Goal: Task Accomplishment & Management: Manage account settings

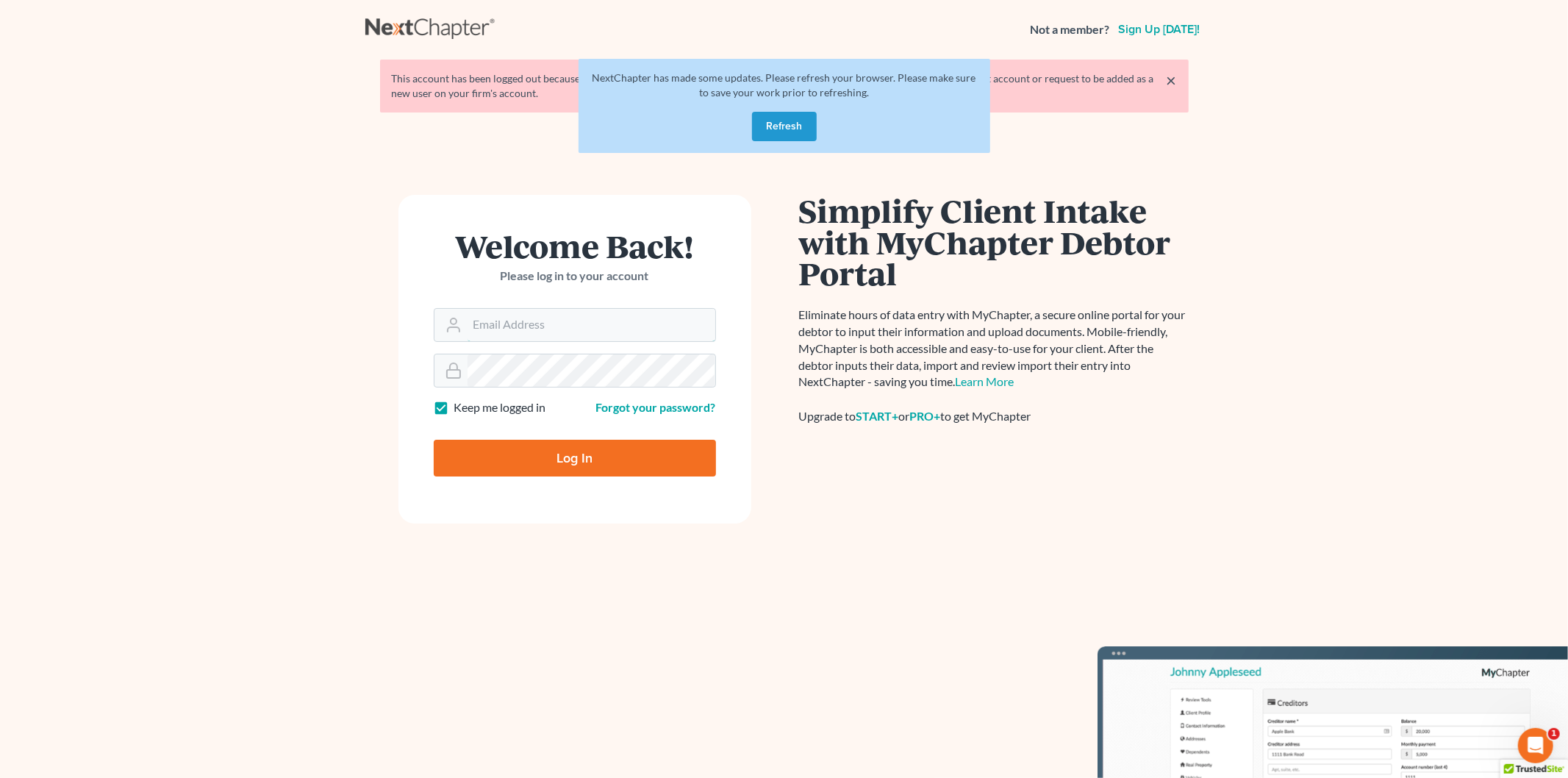
type input "[EMAIL_ADDRESS][DOMAIN_NAME]"
click at [784, 135] on button "Refresh" at bounding box center [784, 125] width 65 height 29
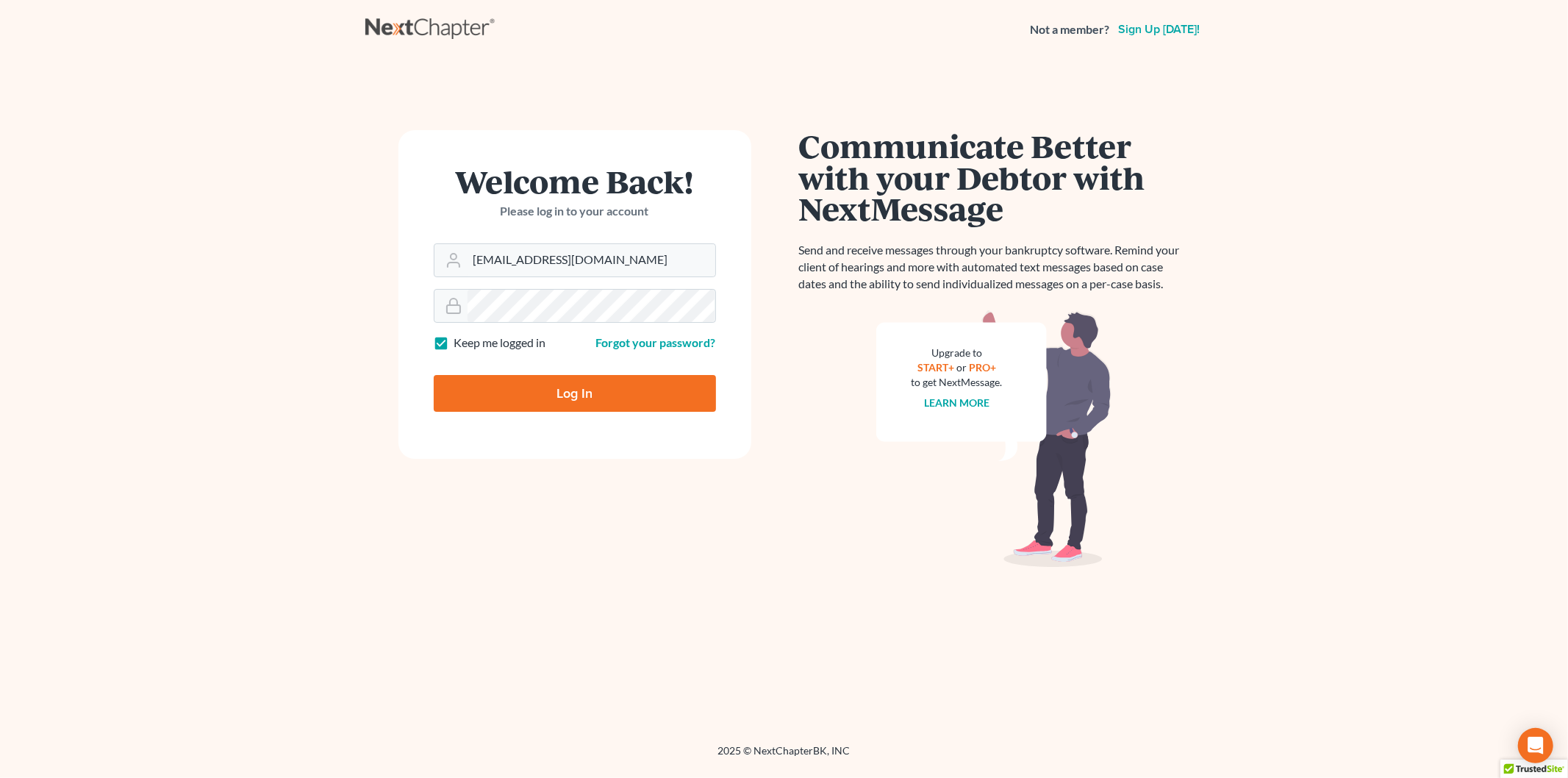
click at [565, 388] on input "Log In" at bounding box center [574, 393] width 282 height 37
type input "Thinking..."
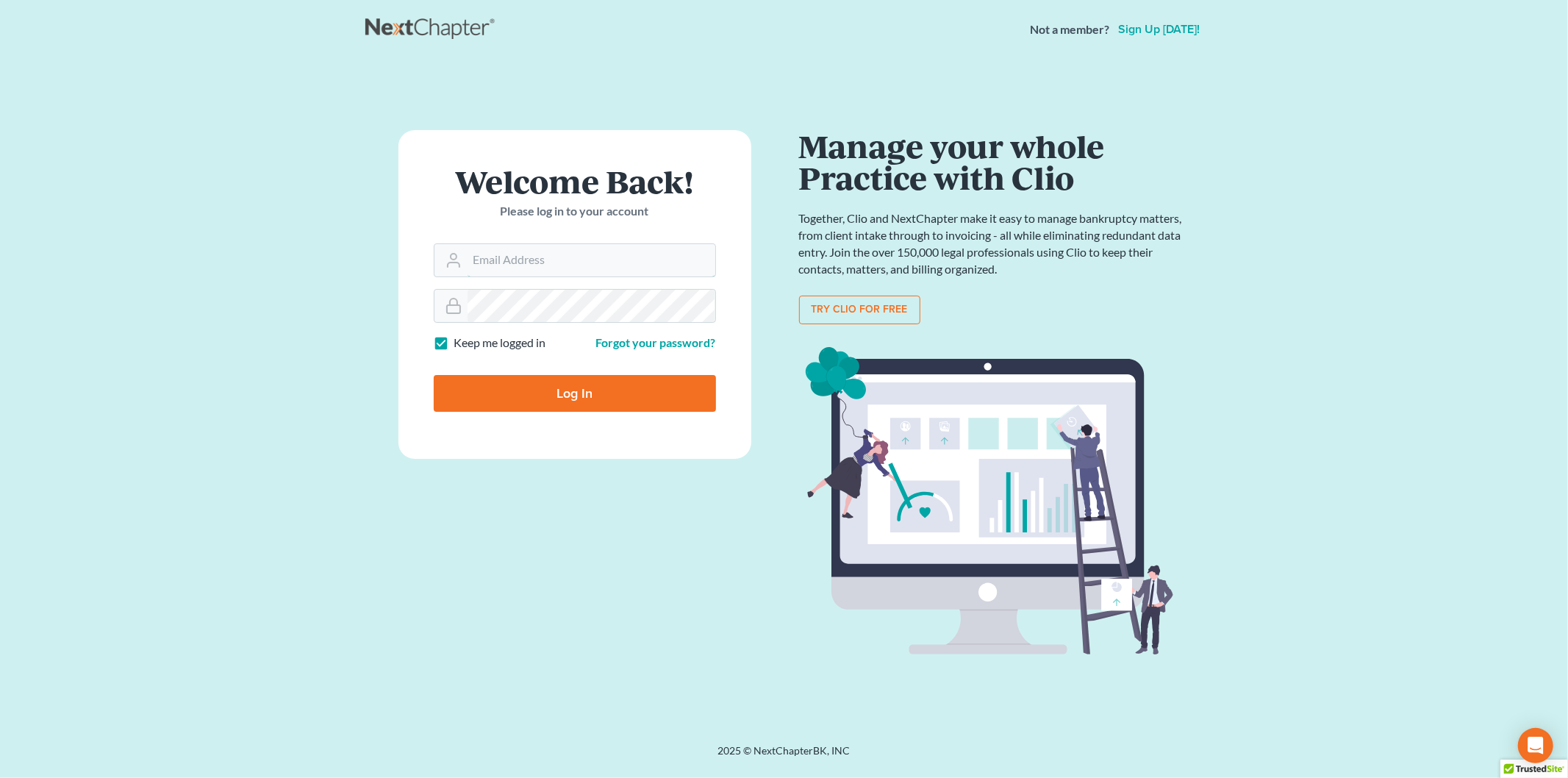
type input "[EMAIL_ADDRESS][DOMAIN_NAME]"
click at [558, 382] on input "Log In" at bounding box center [574, 393] width 282 height 37
type input "Thinking..."
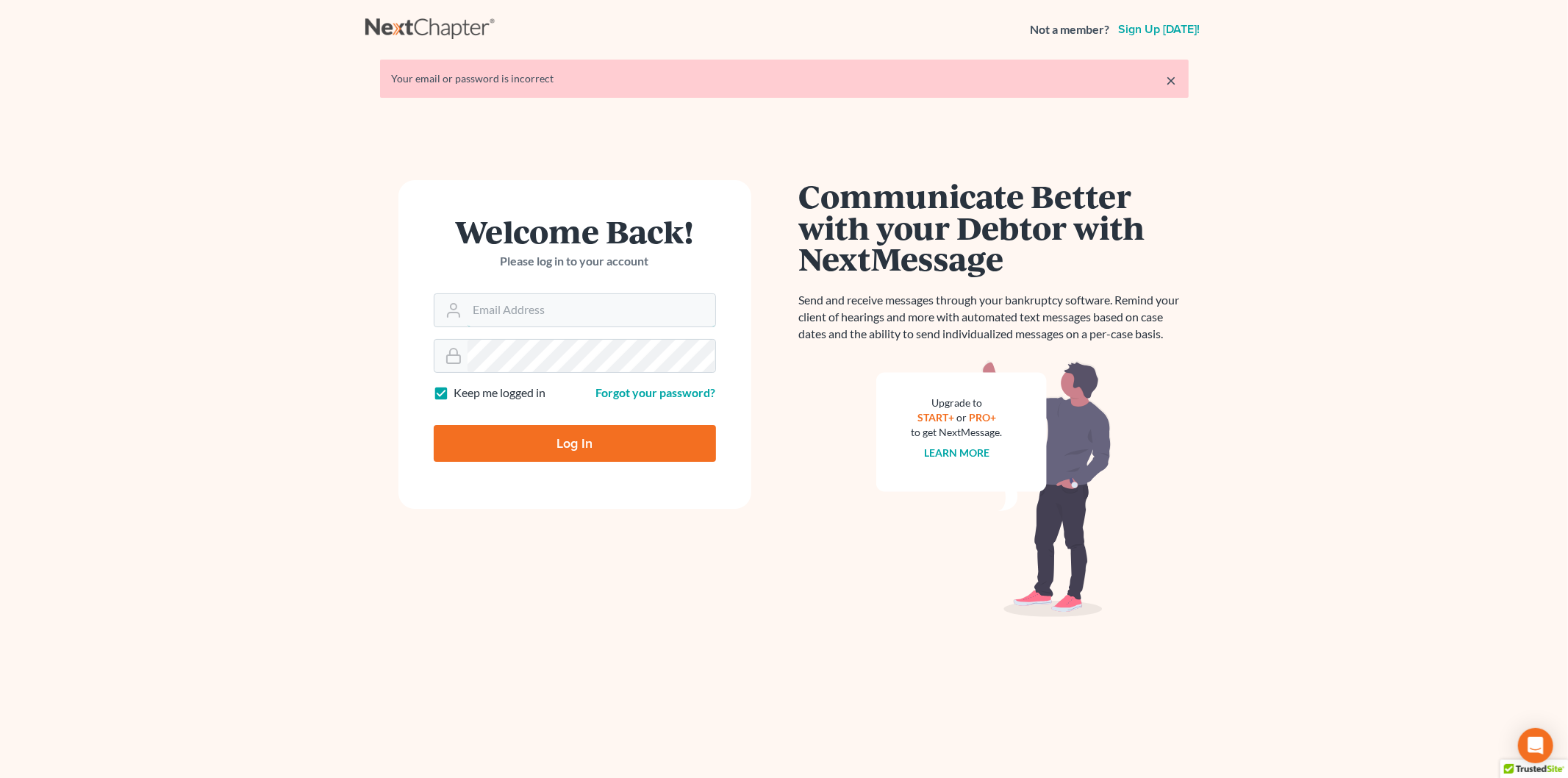
type input "[EMAIL_ADDRESS][DOMAIN_NAME]"
click at [328, 369] on main "× Your email or password is incorrect Welcome Back! Please log in to your accou…" at bounding box center [784, 407] width 1568 height 699
click at [553, 434] on input "Log In" at bounding box center [574, 443] width 282 height 37
type input "Thinking..."
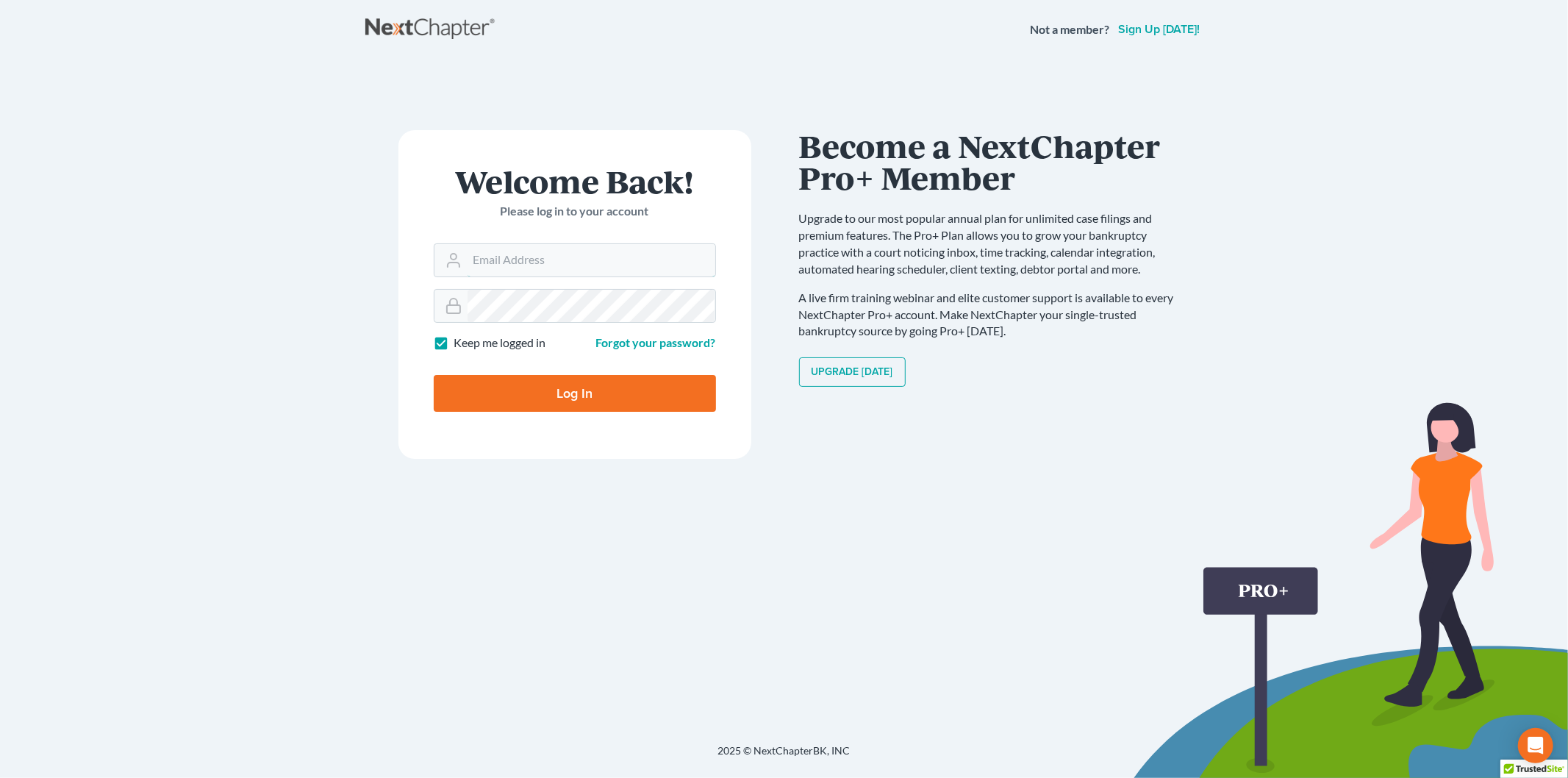
type input "[EMAIL_ADDRESS][DOMAIN_NAME]"
click at [332, 296] on main "× Your email or password is incorrect Welcome Back! Please log in to your accou…" at bounding box center [784, 383] width 1568 height 649
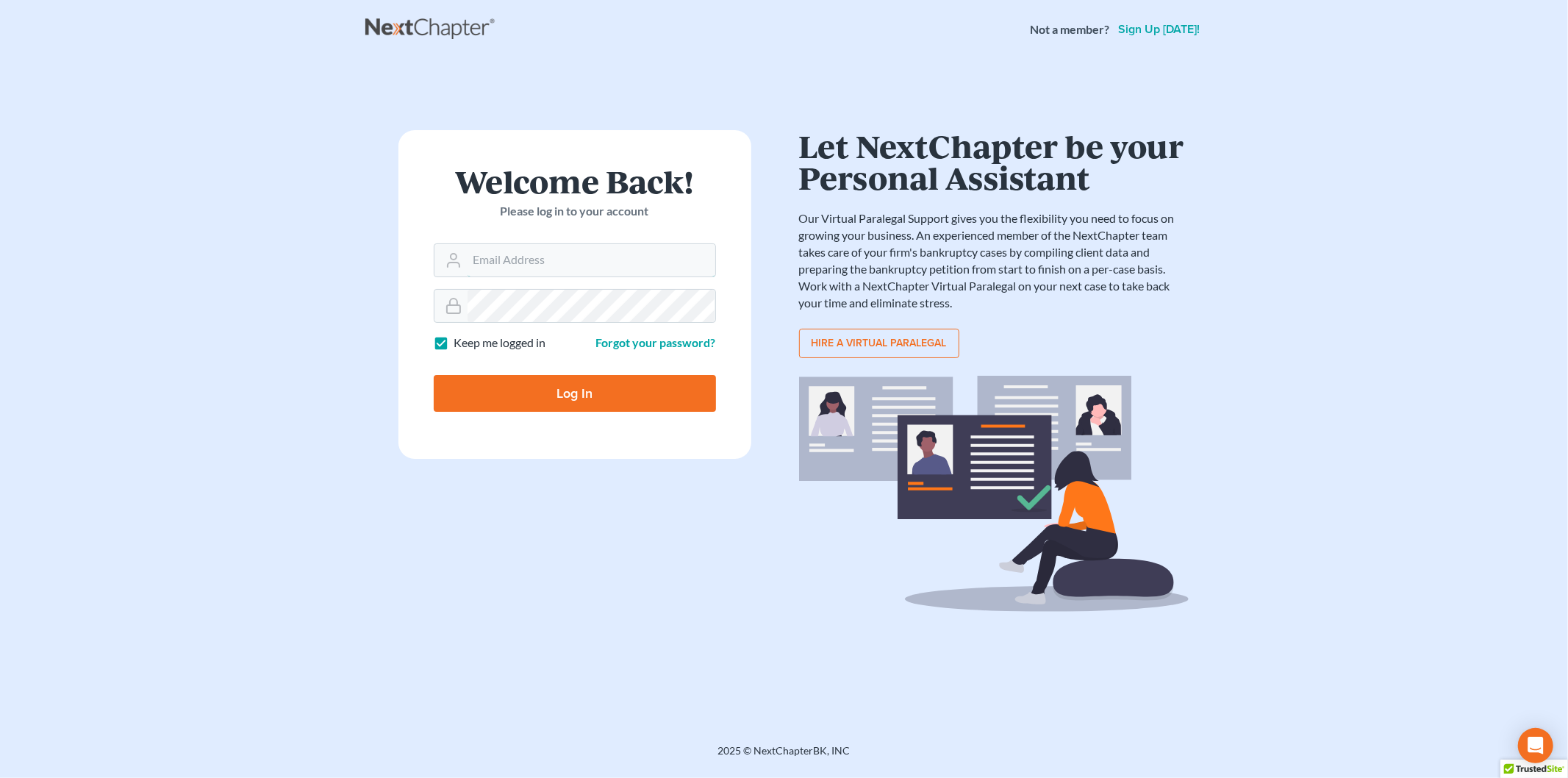
type input "[EMAIL_ADDRESS][DOMAIN_NAME]"
click at [538, 399] on input "Log In" at bounding box center [574, 393] width 282 height 37
type input "Thinking..."
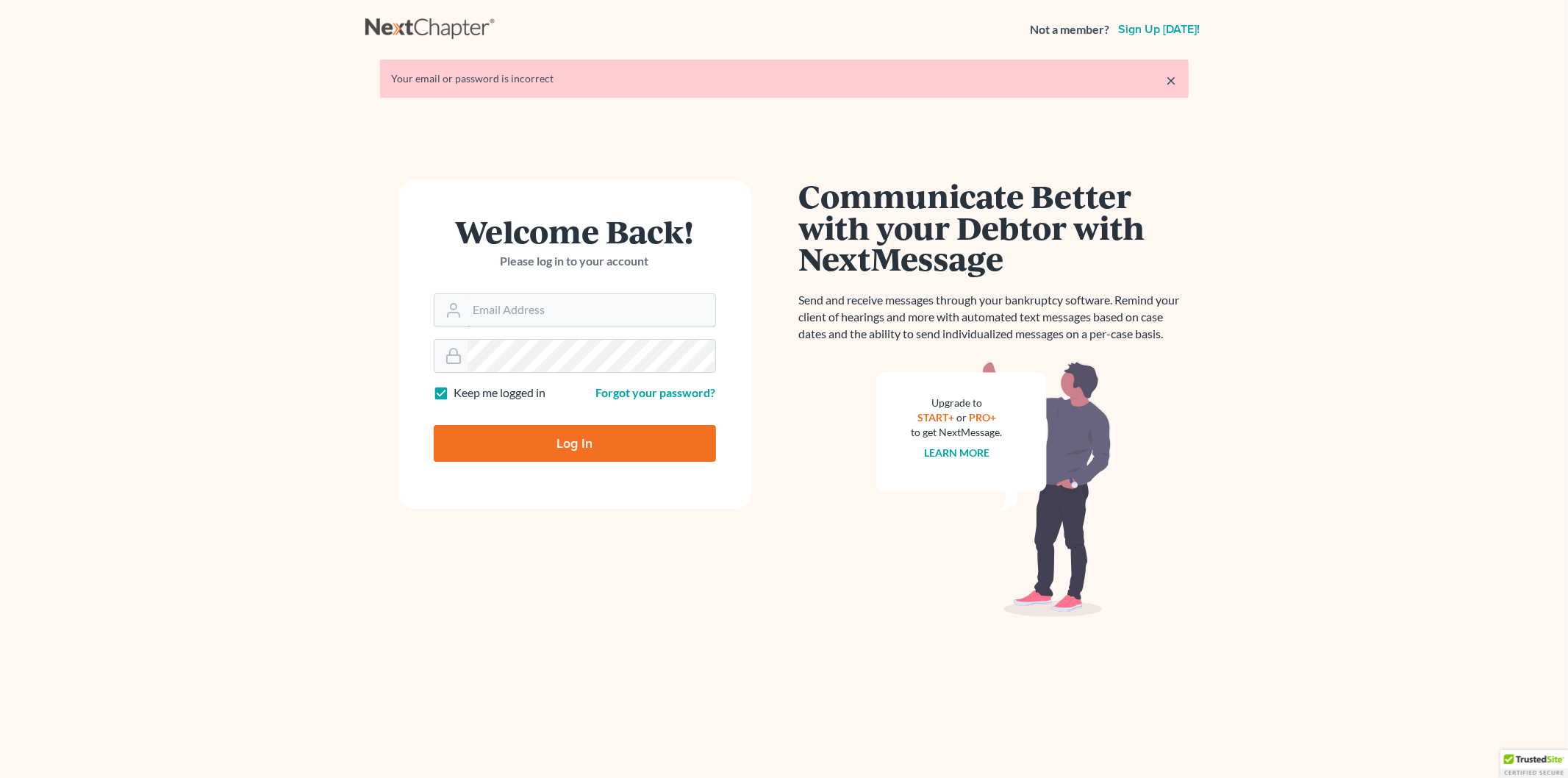
type input "[EMAIL_ADDRESS][DOMAIN_NAME]"
click at [328, 366] on main "× Your email or password is incorrect Welcome Back! Please log in to your accou…" at bounding box center [784, 407] width 1568 height 699
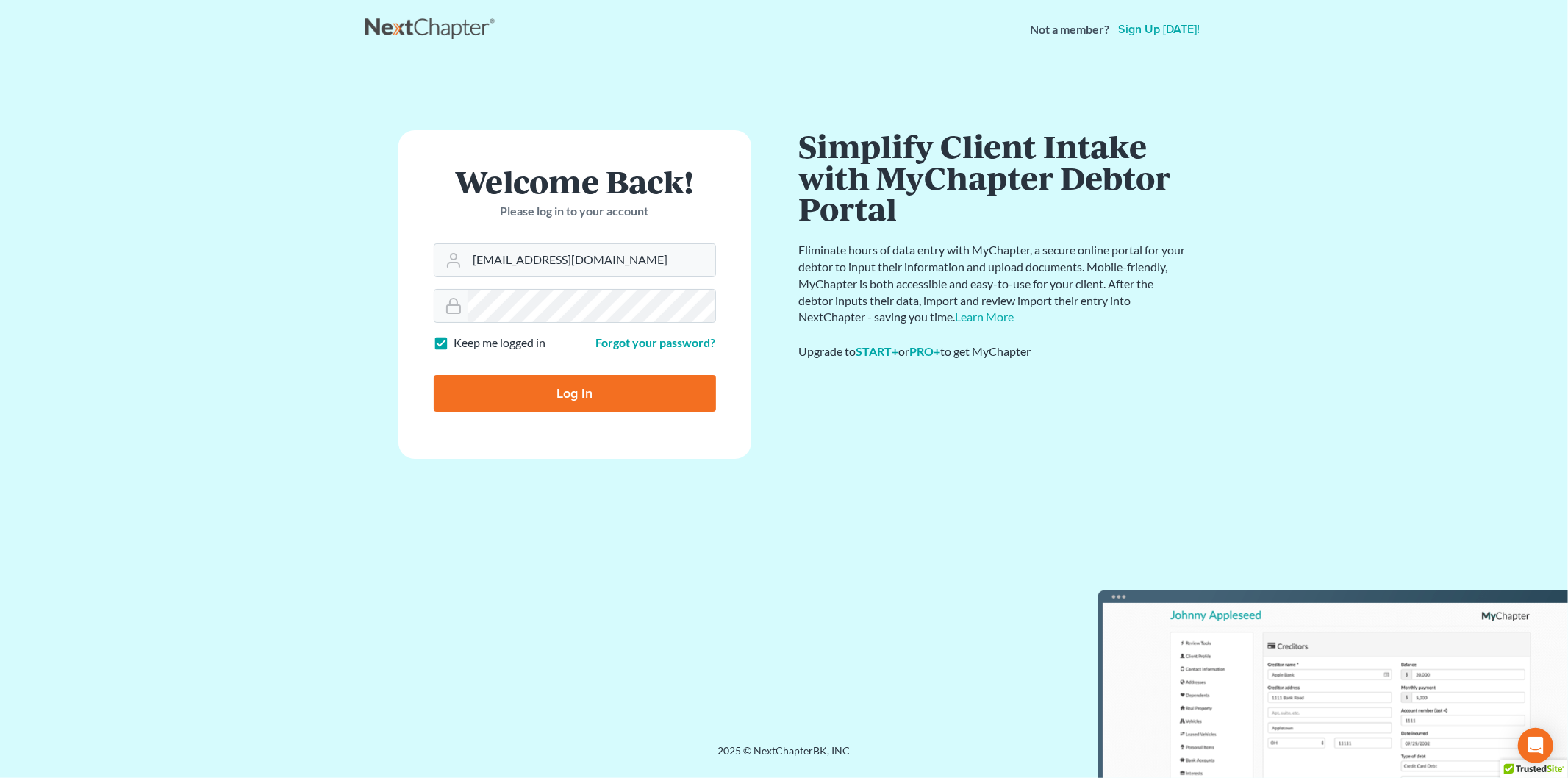
click at [555, 375] on input "Log In" at bounding box center [574, 393] width 282 height 37
type input "Thinking..."
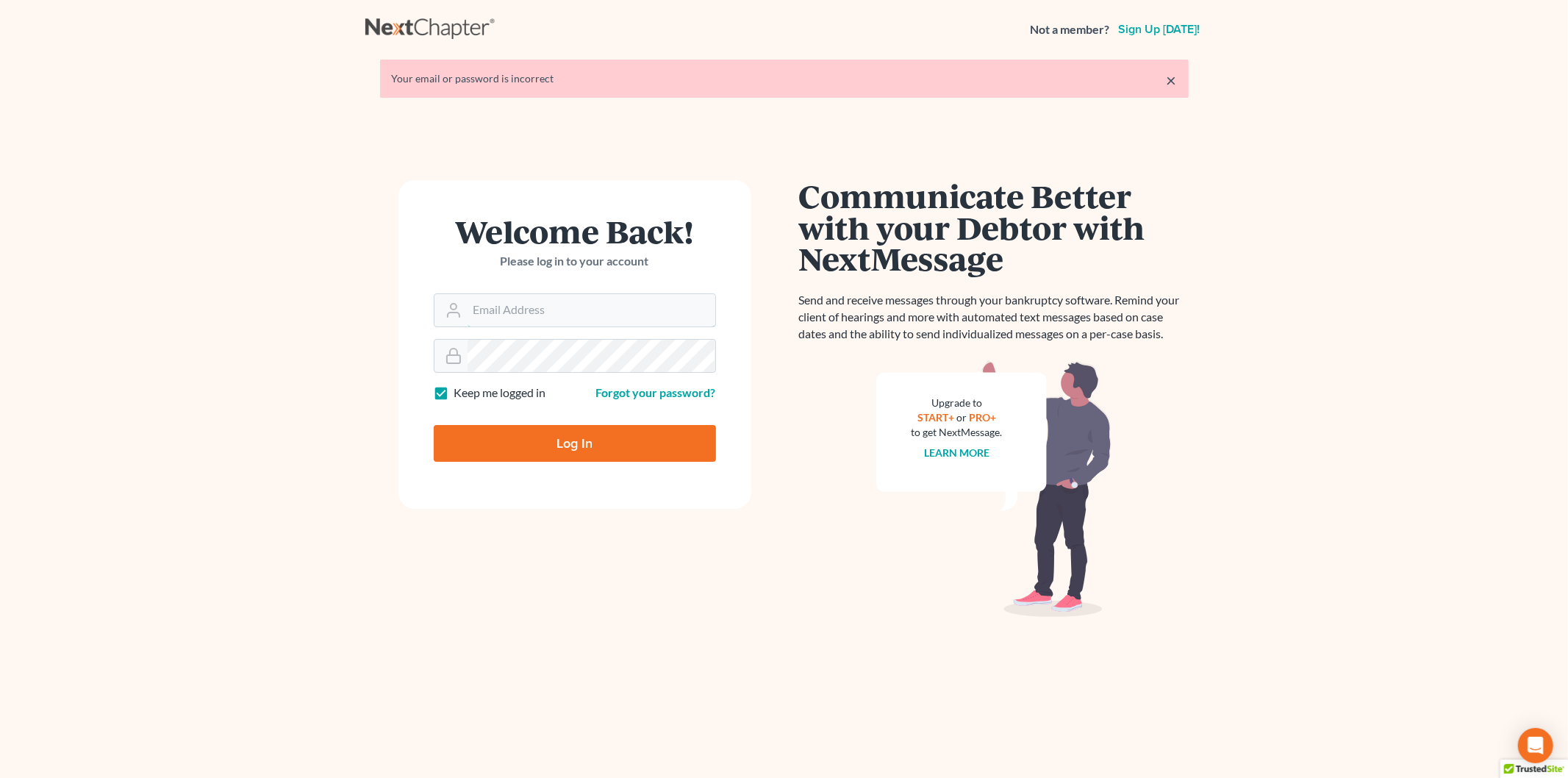
type input "[EMAIL_ADDRESS][DOMAIN_NAME]"
click at [295, 365] on main "× Your email or password is incorrect Welcome Back! Please log in to your accou…" at bounding box center [784, 407] width 1568 height 699
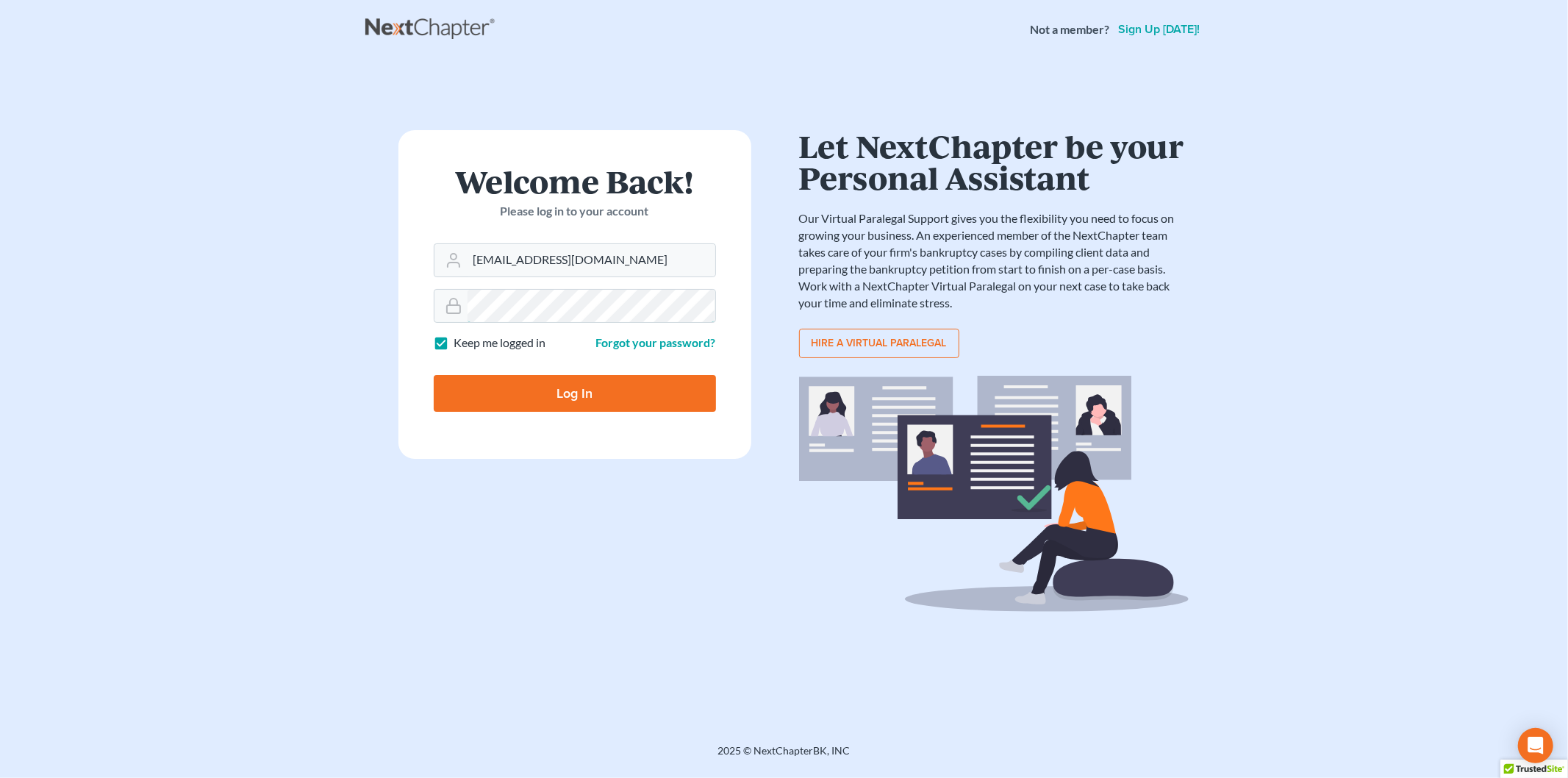
click at [434, 375] on input "Log In" at bounding box center [574, 393] width 282 height 37
type input "Thinking..."
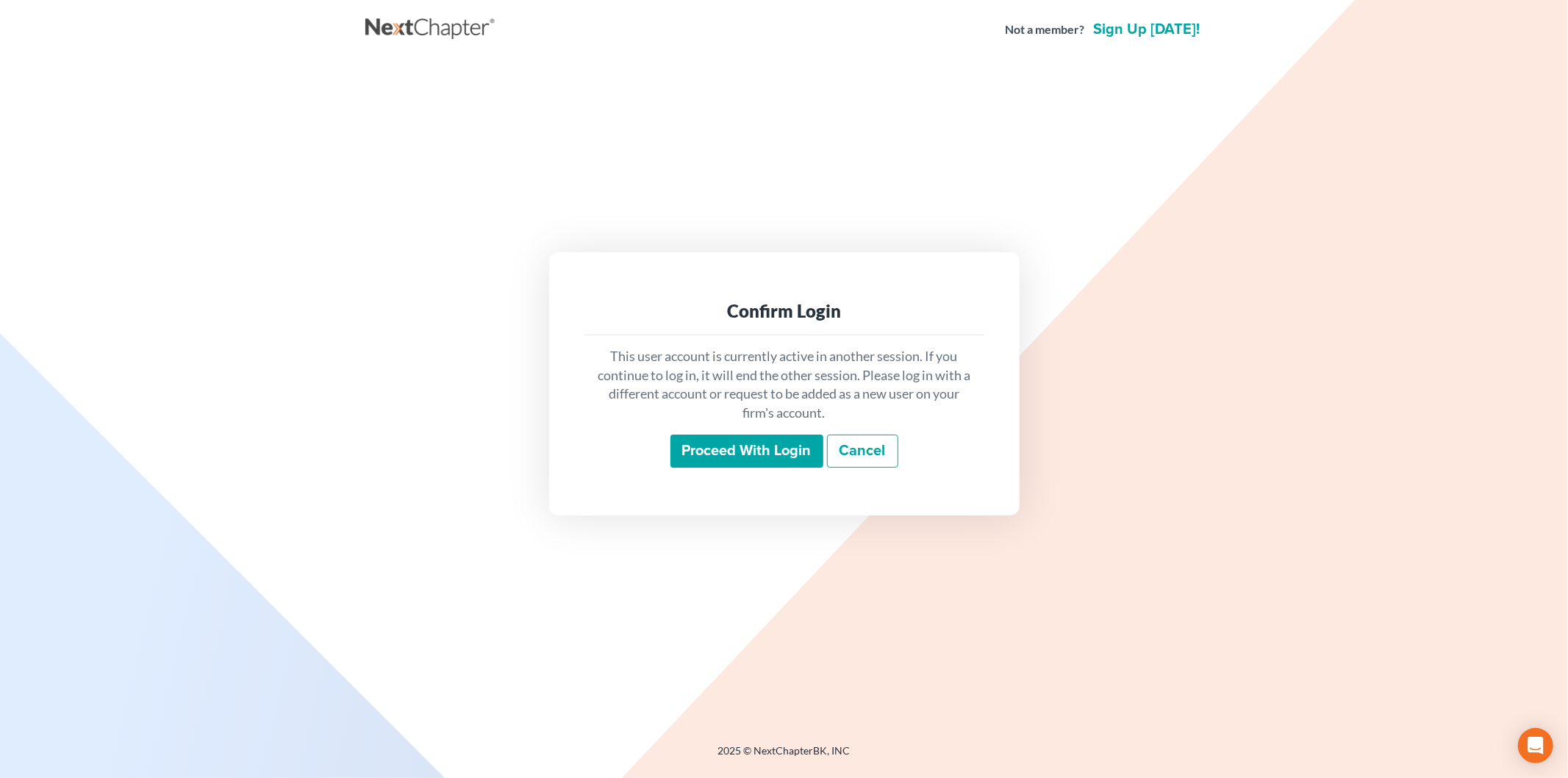
click at [718, 438] on input "Proceed with login" at bounding box center [747, 452] width 153 height 34
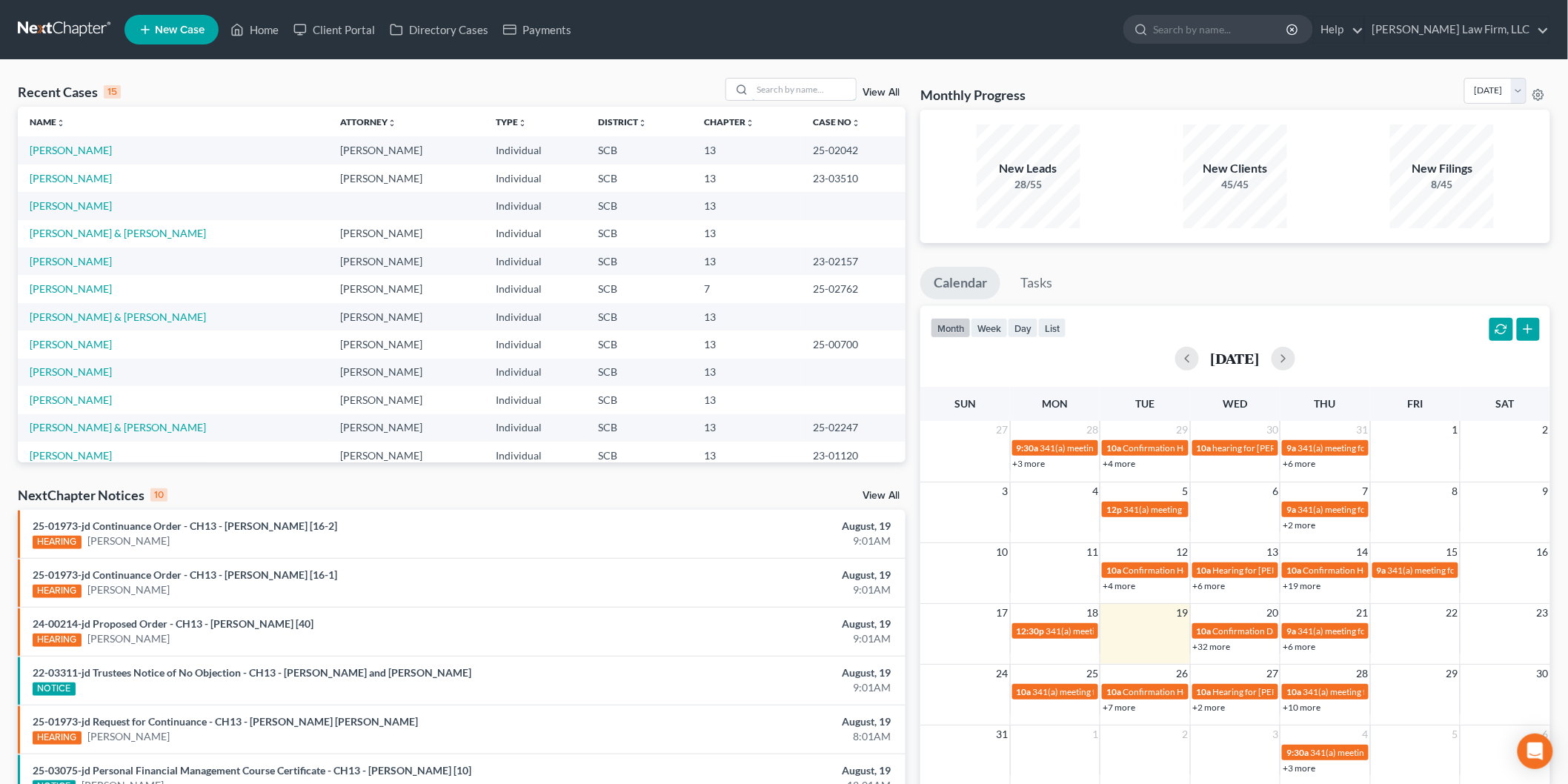
click at [794, 93] on input "search" at bounding box center [803, 89] width 104 height 22
click at [787, 99] on input "search" at bounding box center [803, 89] width 104 height 22
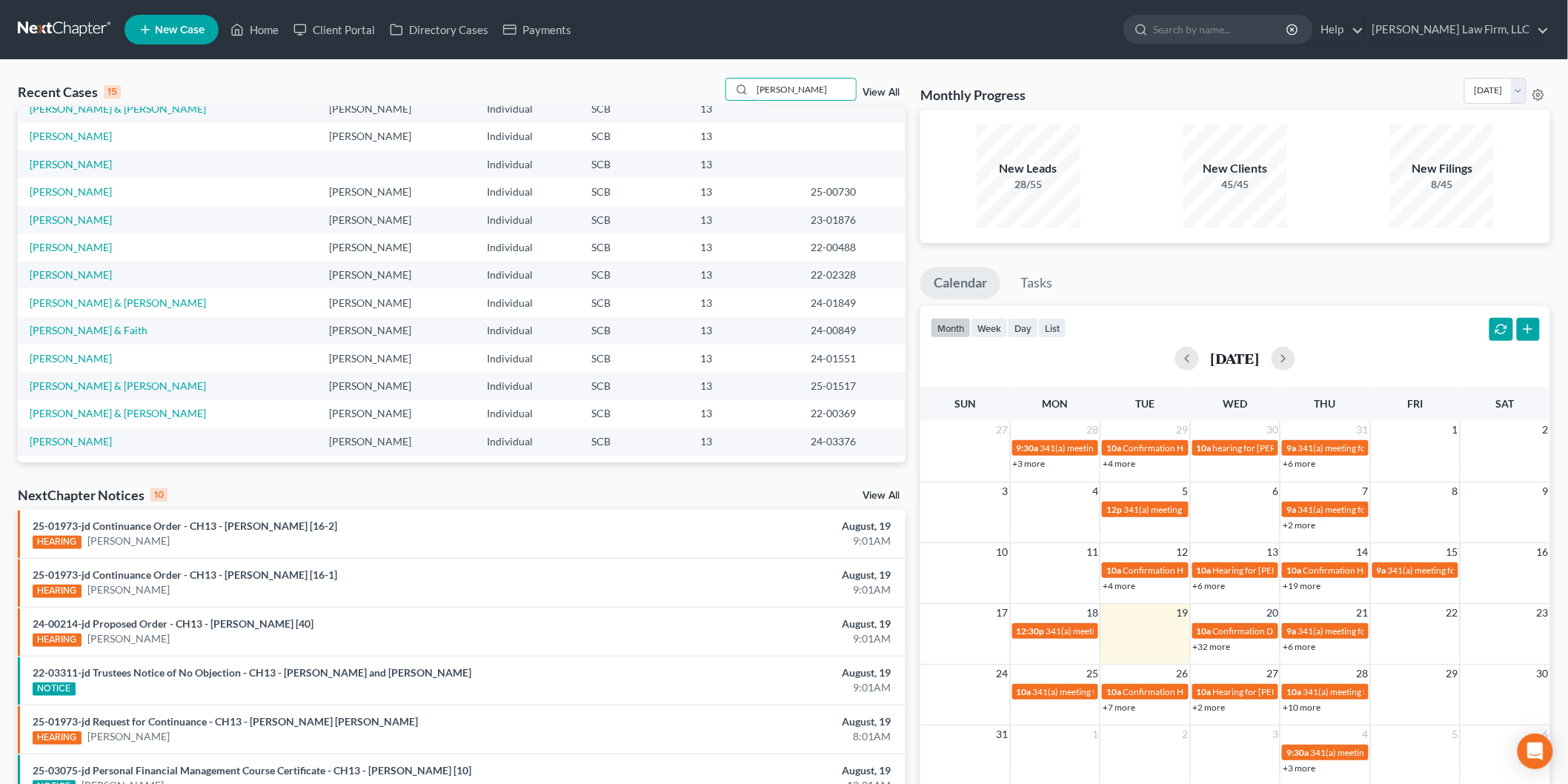
scroll to position [101, 0]
type input "[PERSON_NAME]"
click at [78, 431] on link "[PERSON_NAME]" at bounding box center [70, 437] width 83 height 12
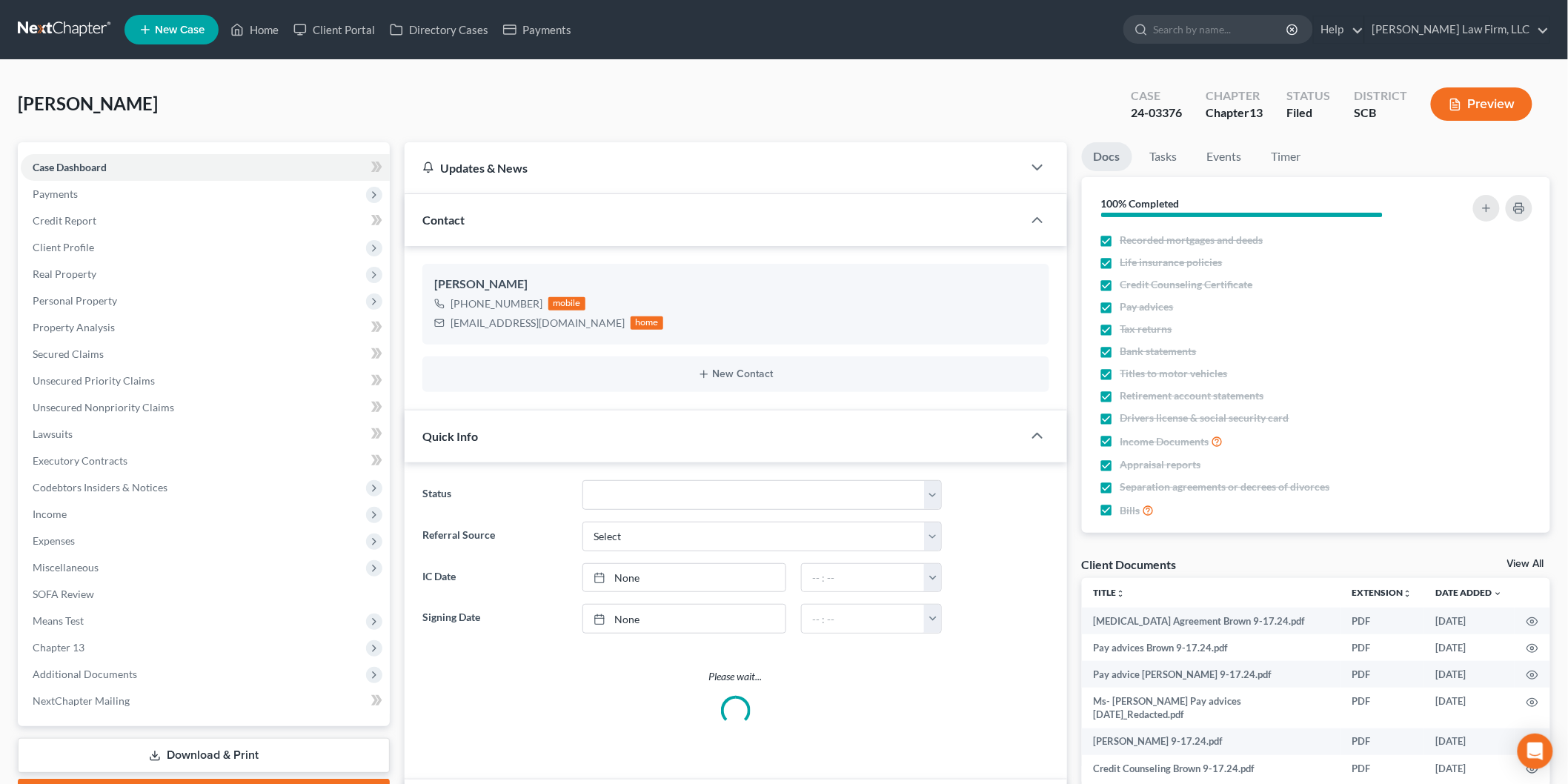
select select "3"
drag, startPoint x: 1181, startPoint y: 109, endPoint x: 1121, endPoint y: 117, distance: 60.5
click at [1121, 117] on div "Case 24-03376" at bounding box center [1156, 105] width 75 height 44
copy div "24-03376"
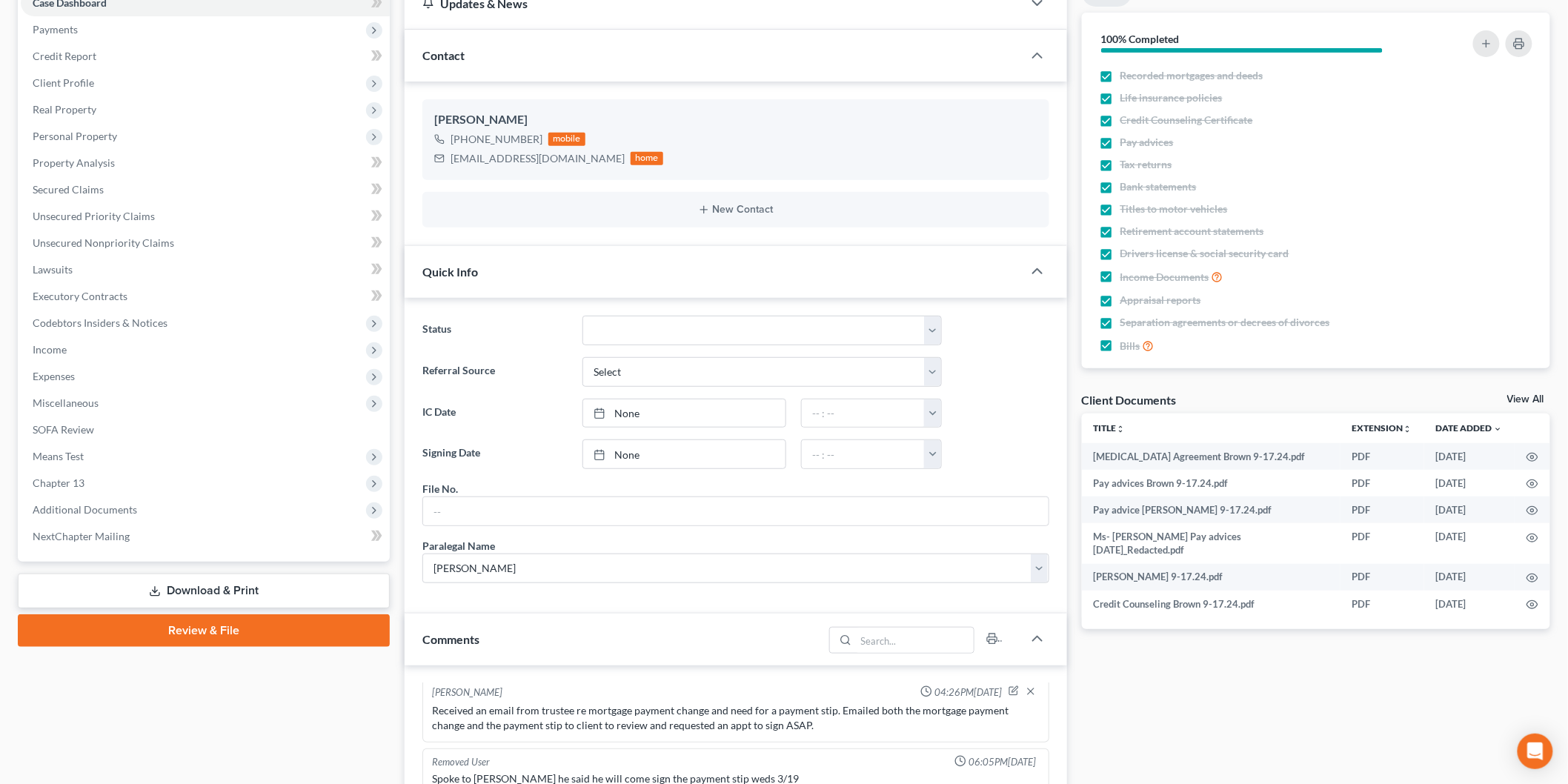
scroll to position [0, 0]
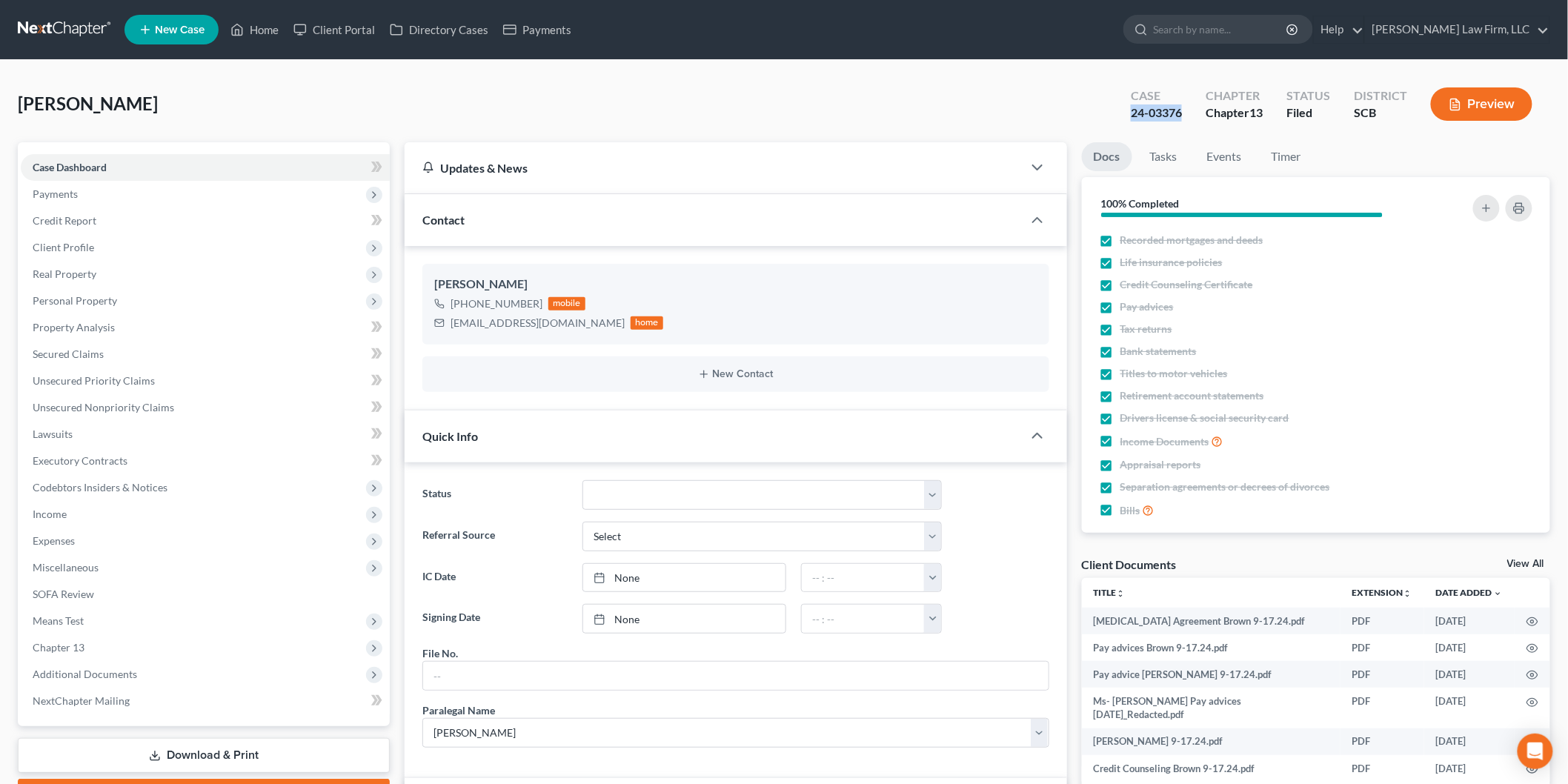
click at [80, 190] on span "Payments" at bounding box center [205, 194] width 369 height 27
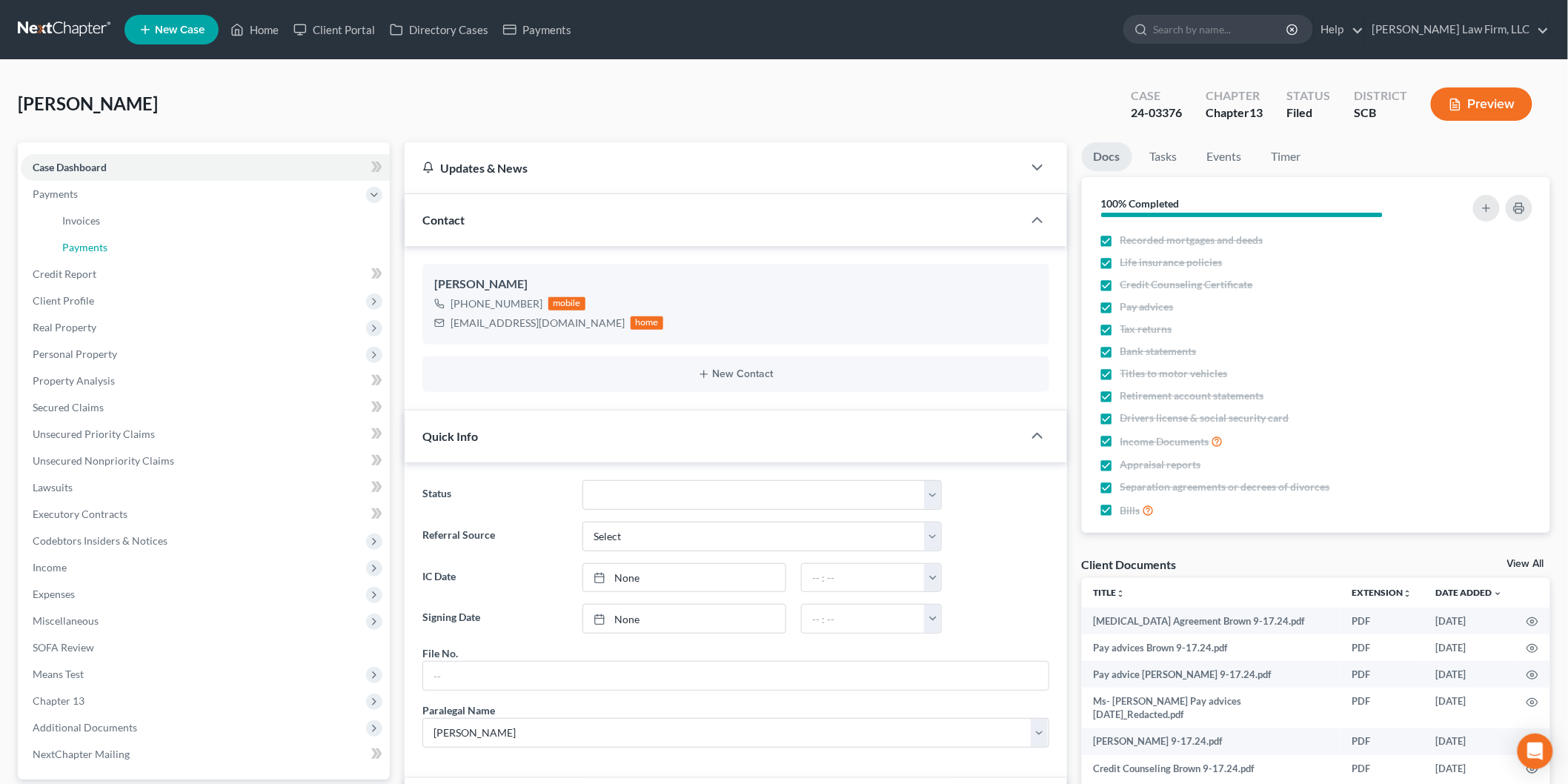
click at [99, 240] on span "Payments" at bounding box center [85, 246] width 46 height 12
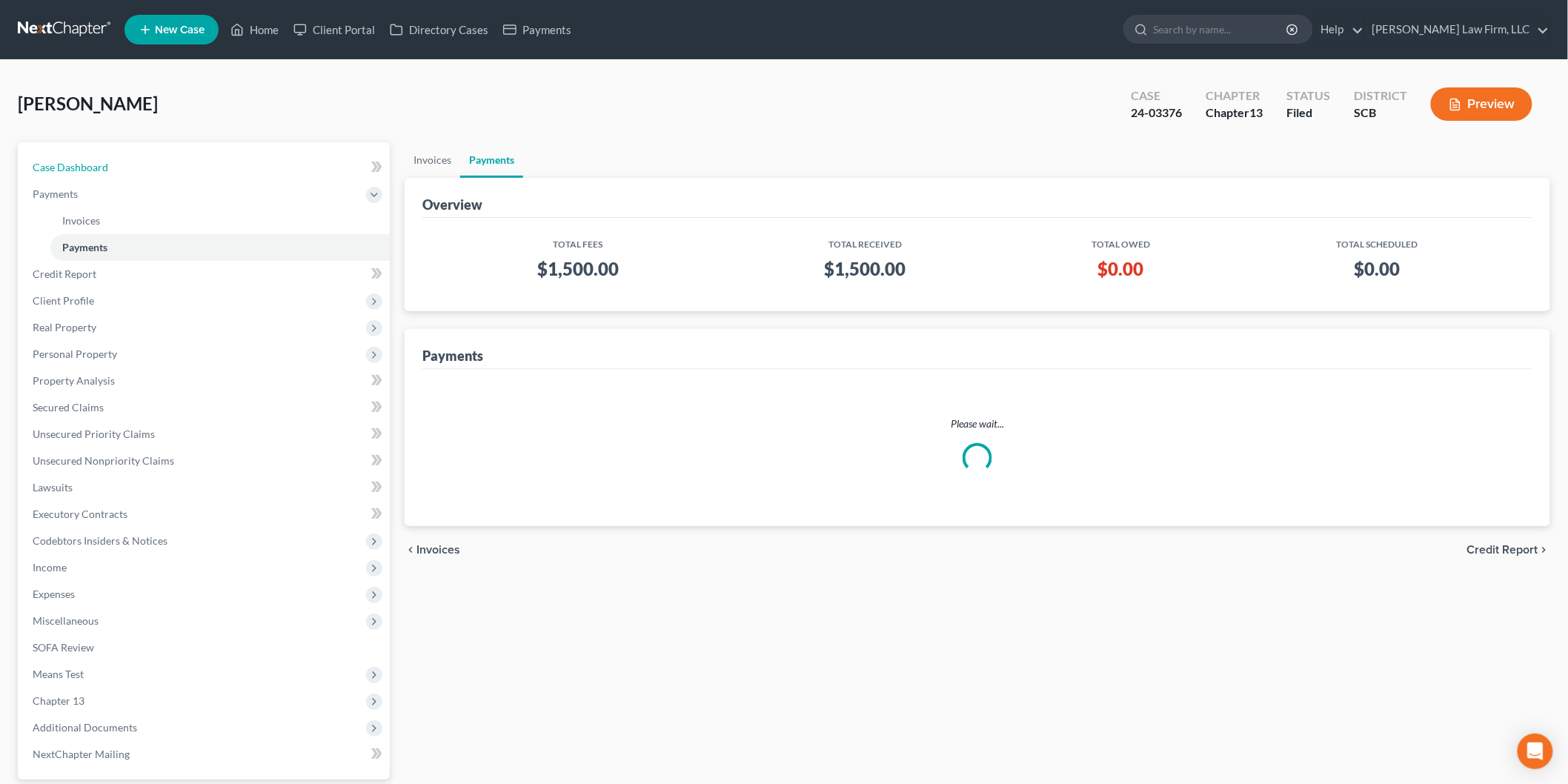
click at [99, 173] on link "Case Dashboard" at bounding box center [205, 167] width 369 height 27
select select "3"
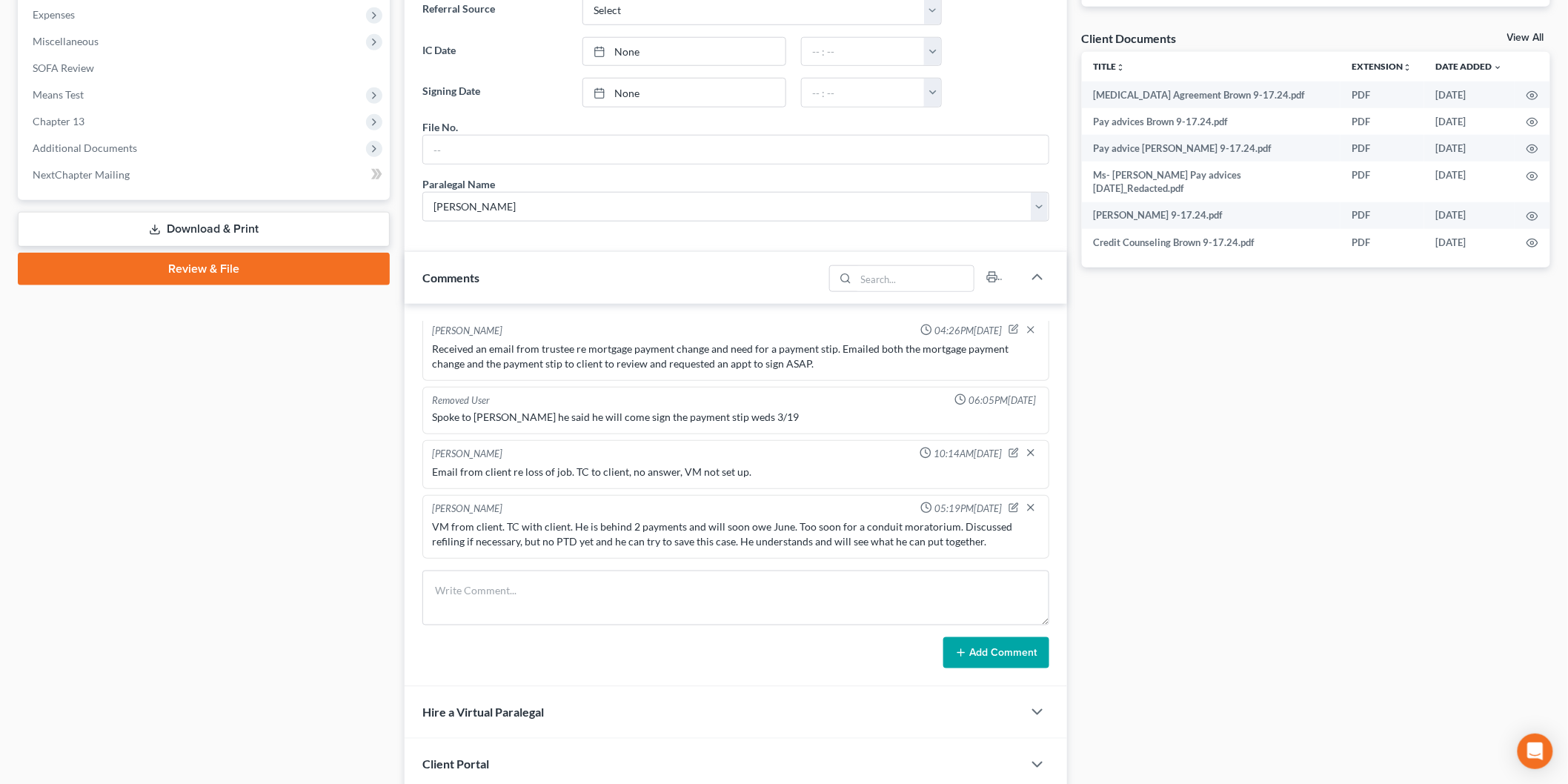
scroll to position [641, 0]
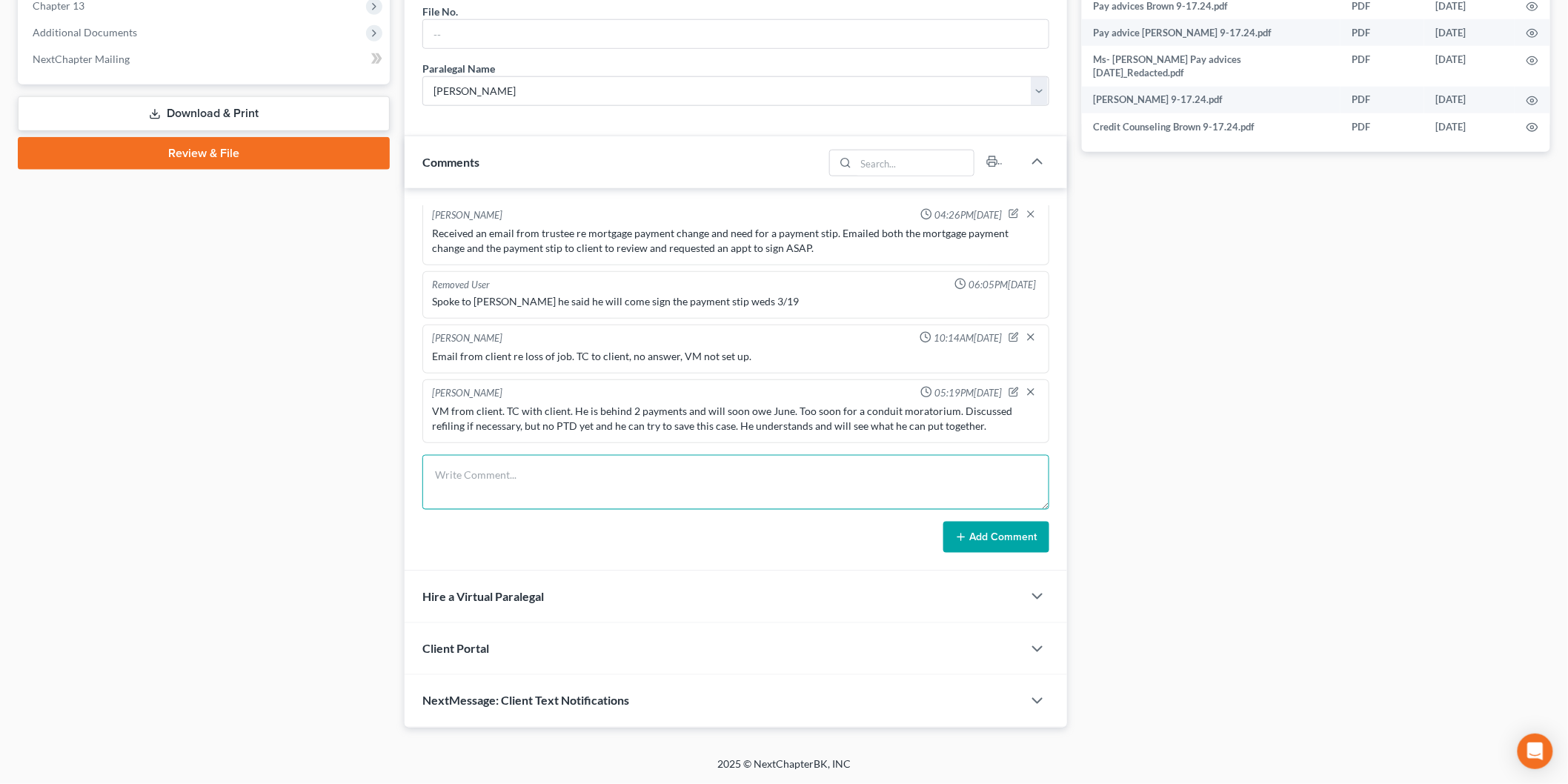
click at [601, 492] on textarea at bounding box center [735, 483] width 626 height 55
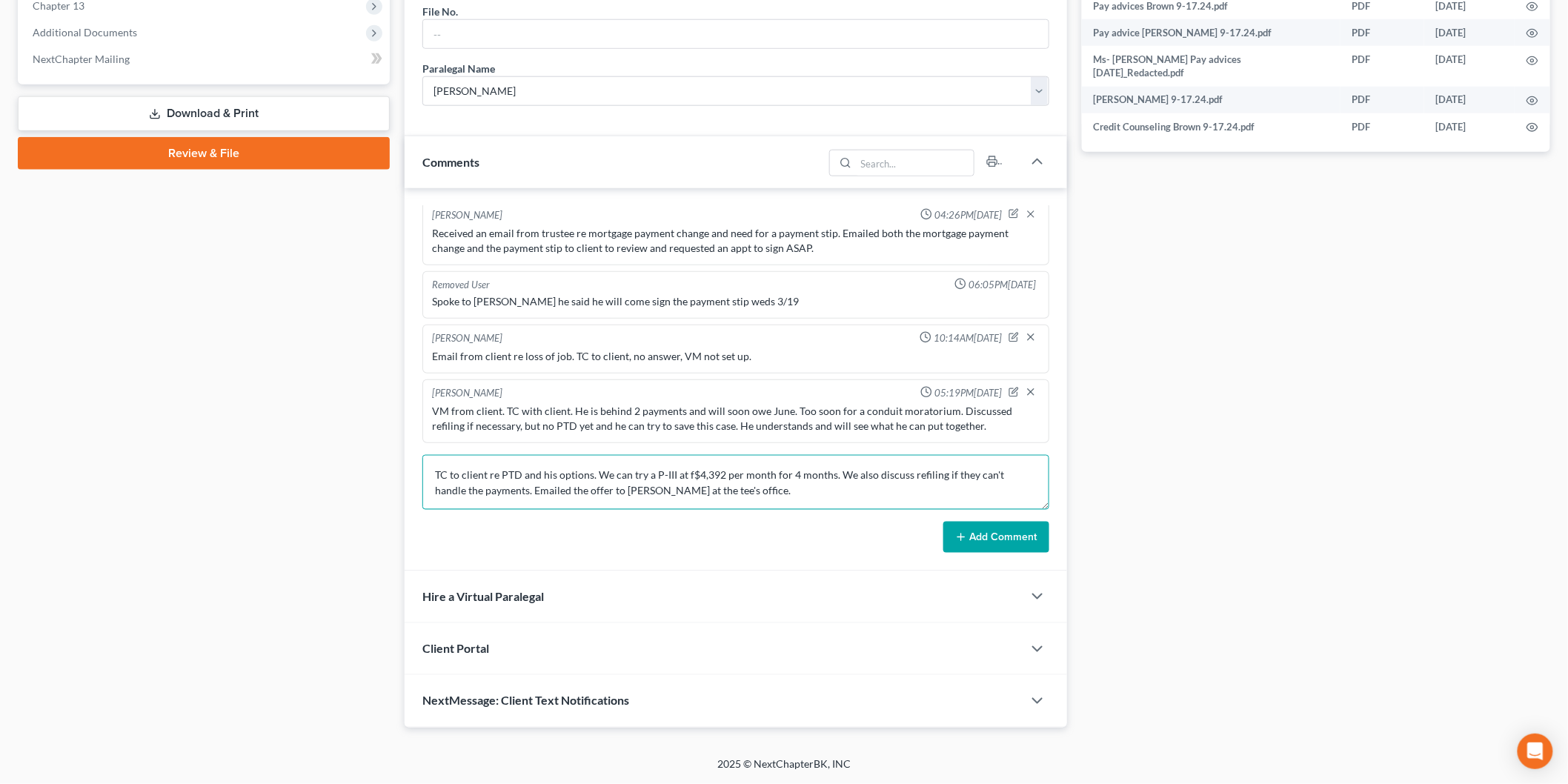
type textarea "TC to client re PTD and his options. We can try a P-III at f$4,392 per month fo…"
click at [969, 538] on button "Add Comment" at bounding box center [995, 537] width 105 height 31
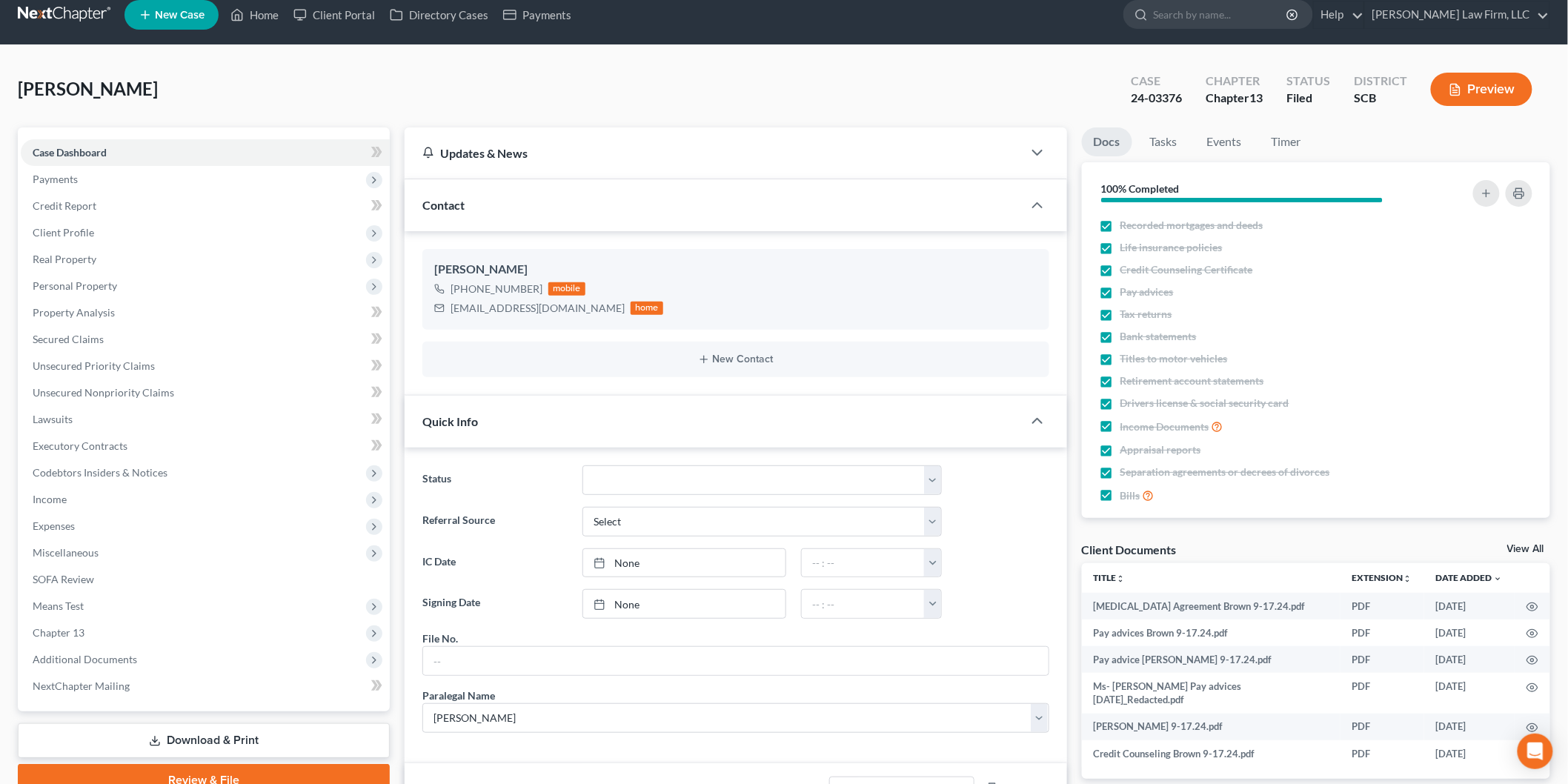
scroll to position [0, 0]
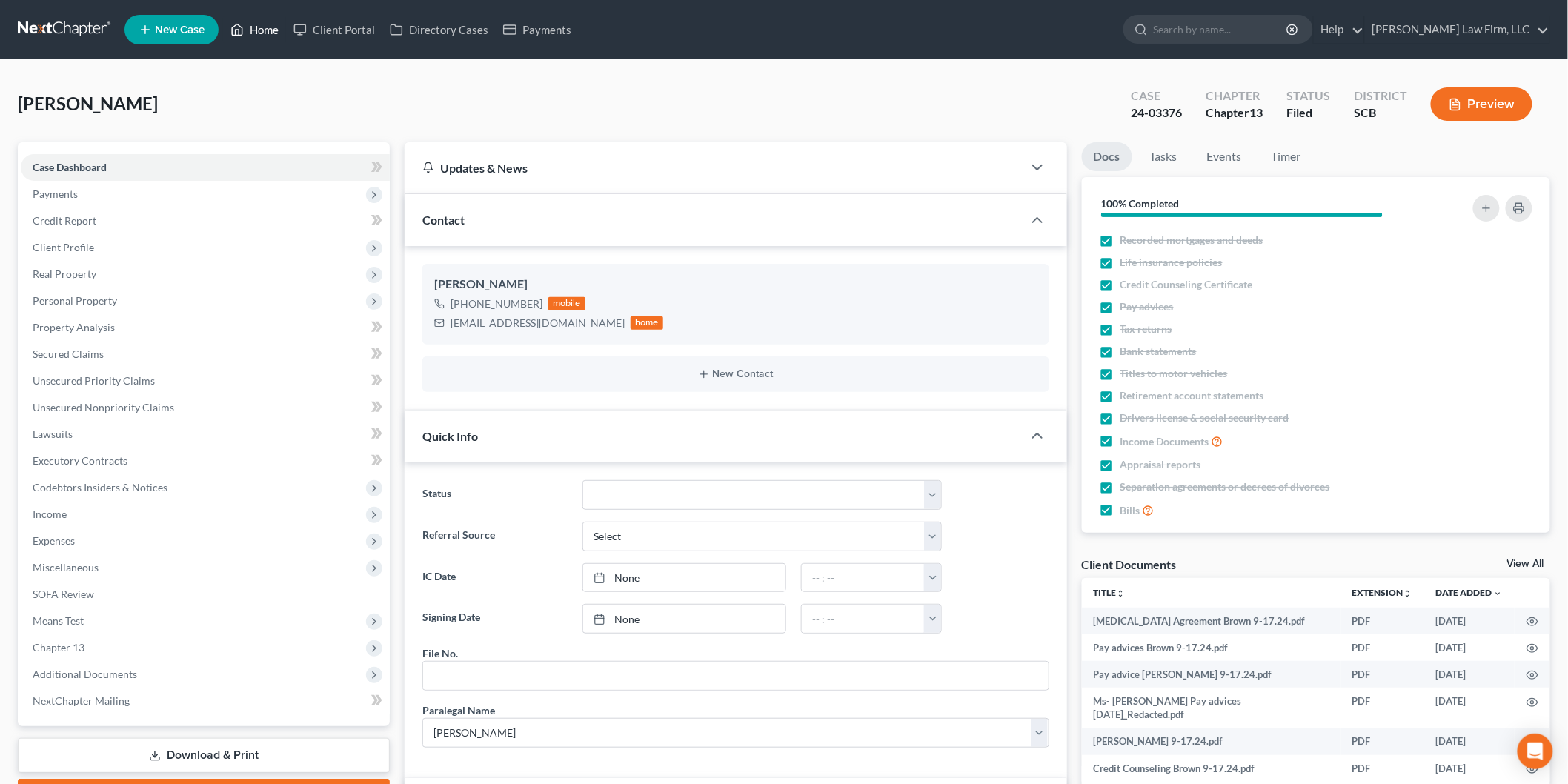
click at [258, 17] on link "Home" at bounding box center [255, 29] width 63 height 27
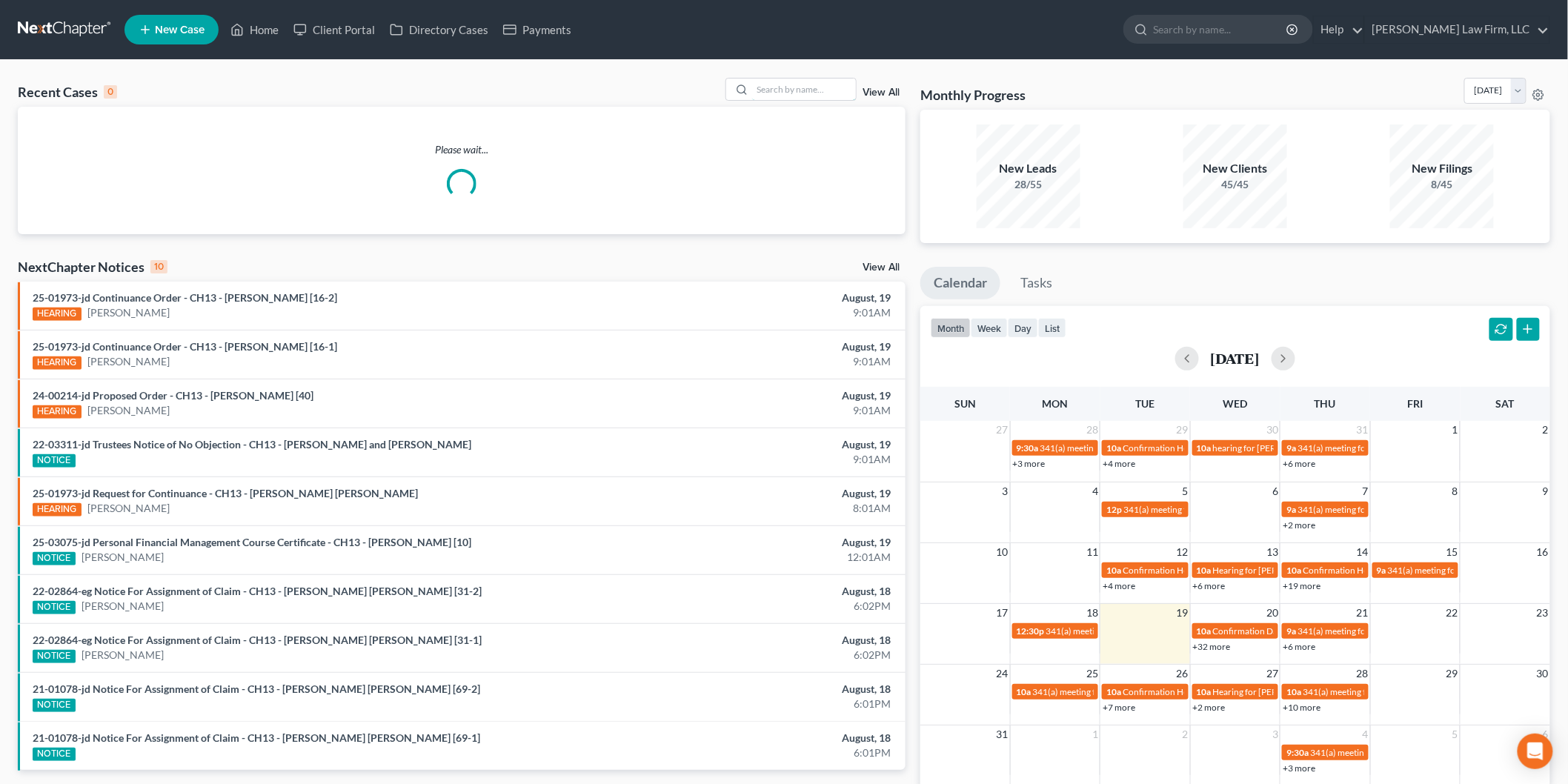
click at [811, 86] on input "search" at bounding box center [803, 89] width 104 height 22
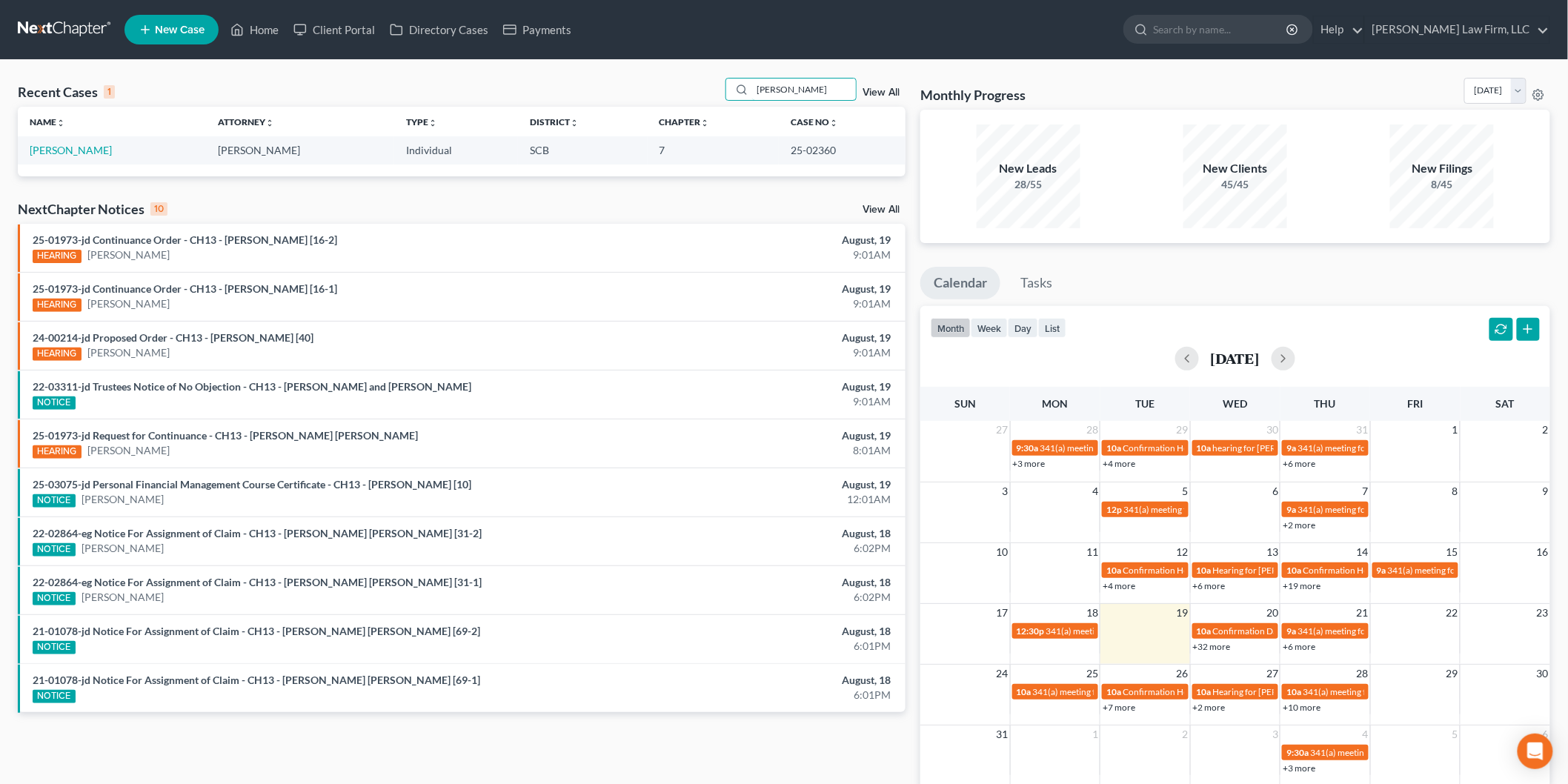
type input "[PERSON_NAME]"
click at [67, 144] on link "[PERSON_NAME]" at bounding box center [70, 149] width 83 height 12
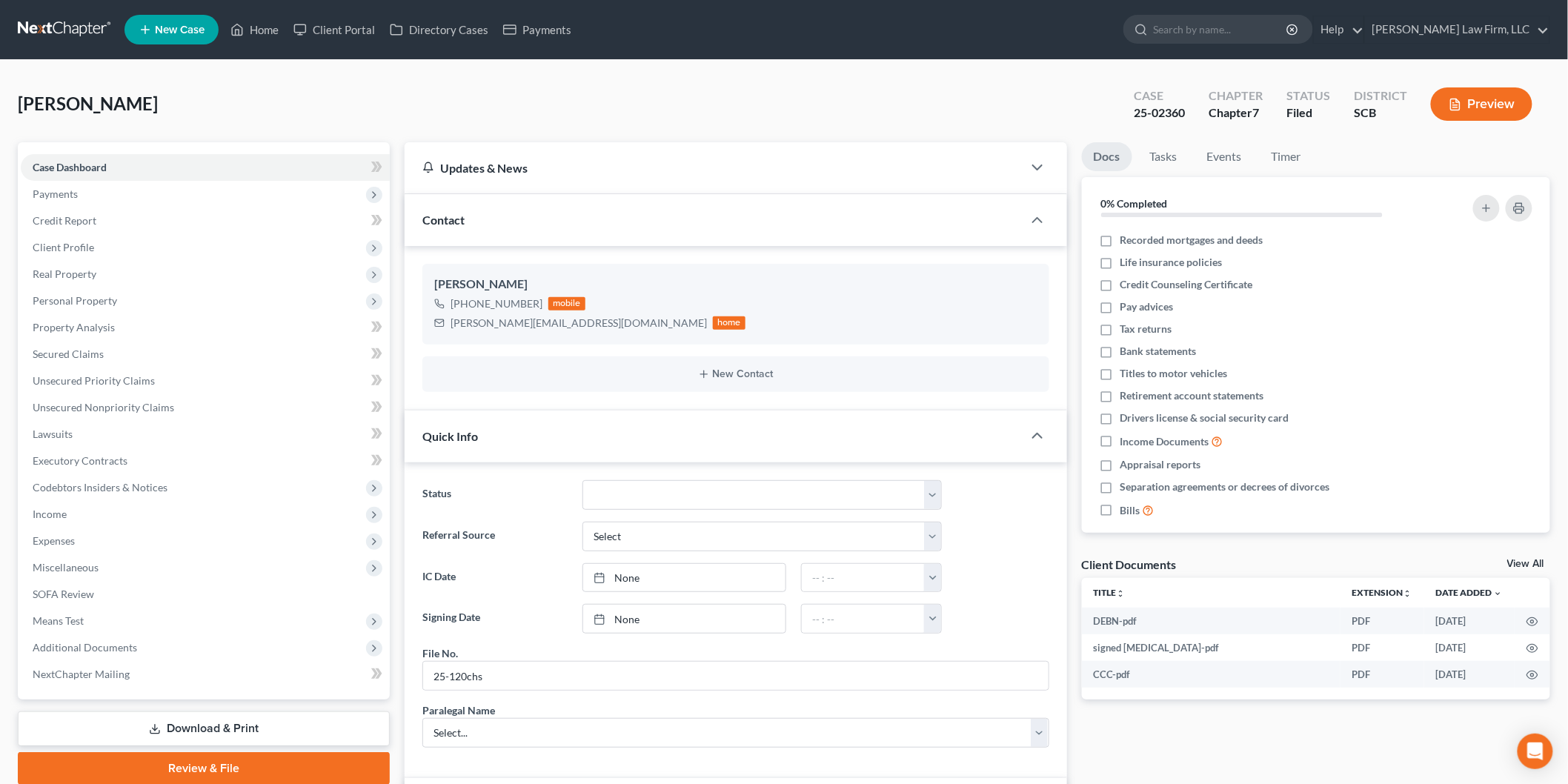
click at [1526, 560] on link "View All" at bounding box center [1525, 564] width 37 height 10
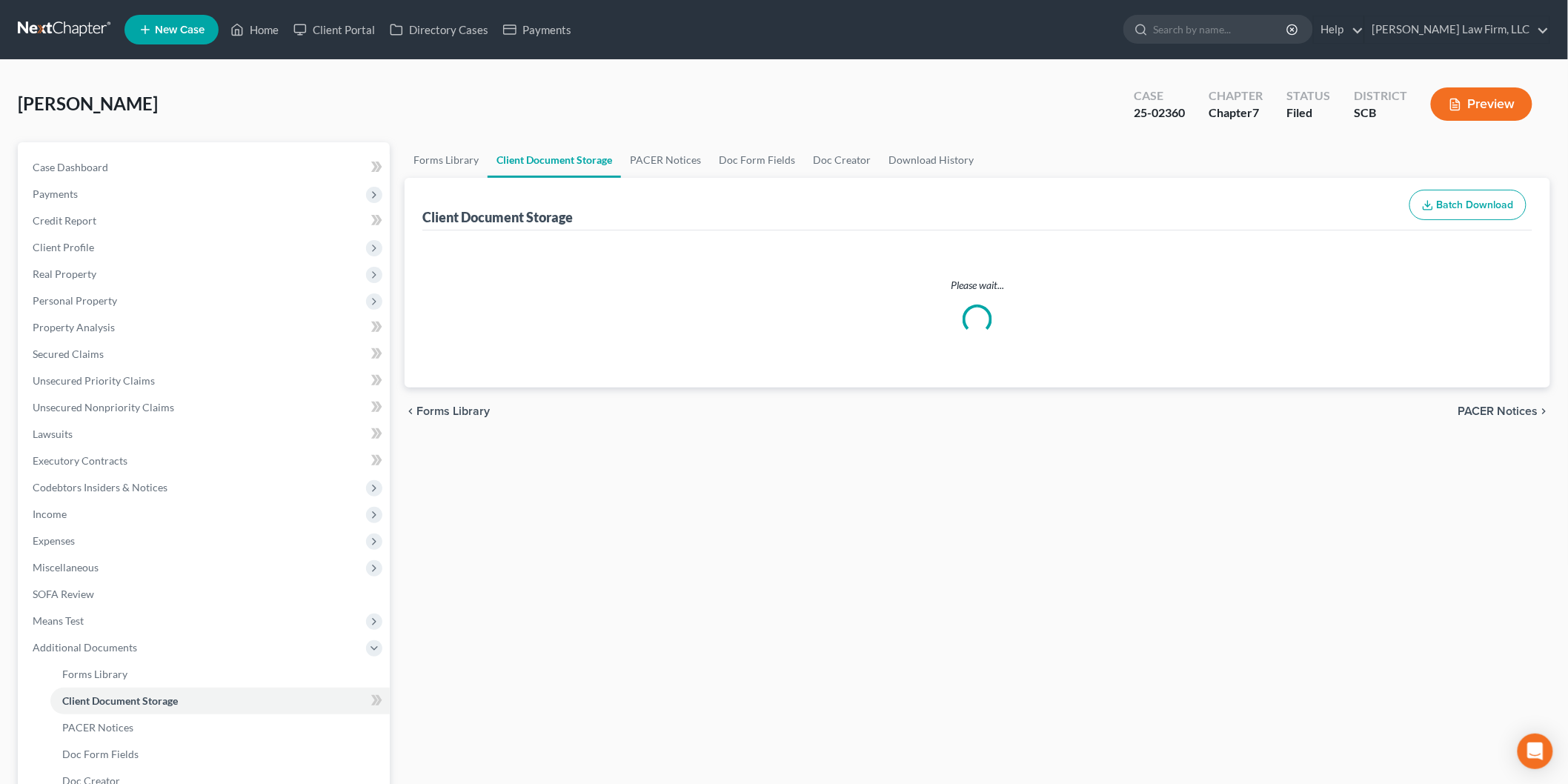
select select "6"
select select "16"
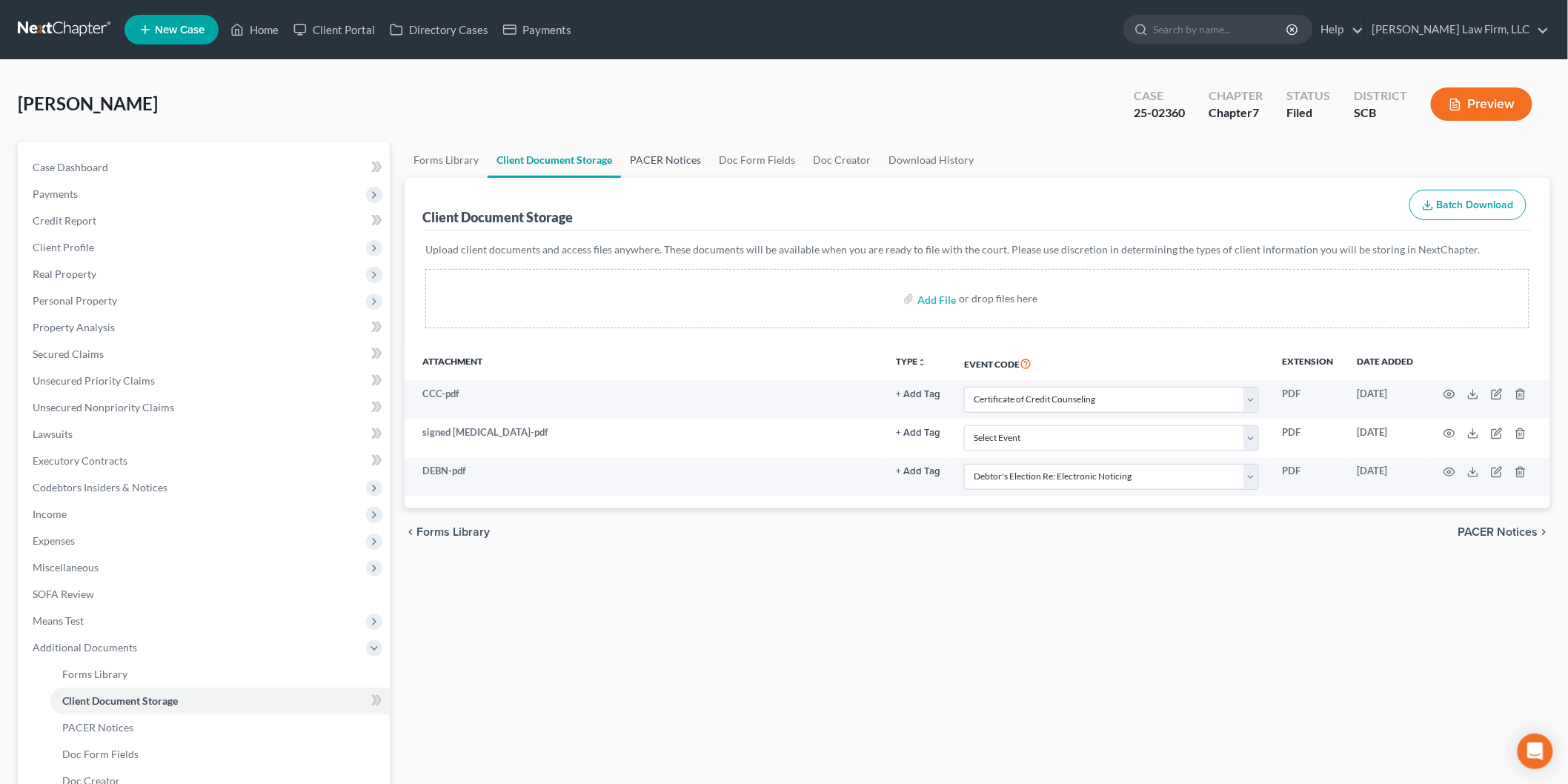
click at [648, 156] on link "PACER Notices" at bounding box center [665, 160] width 89 height 35
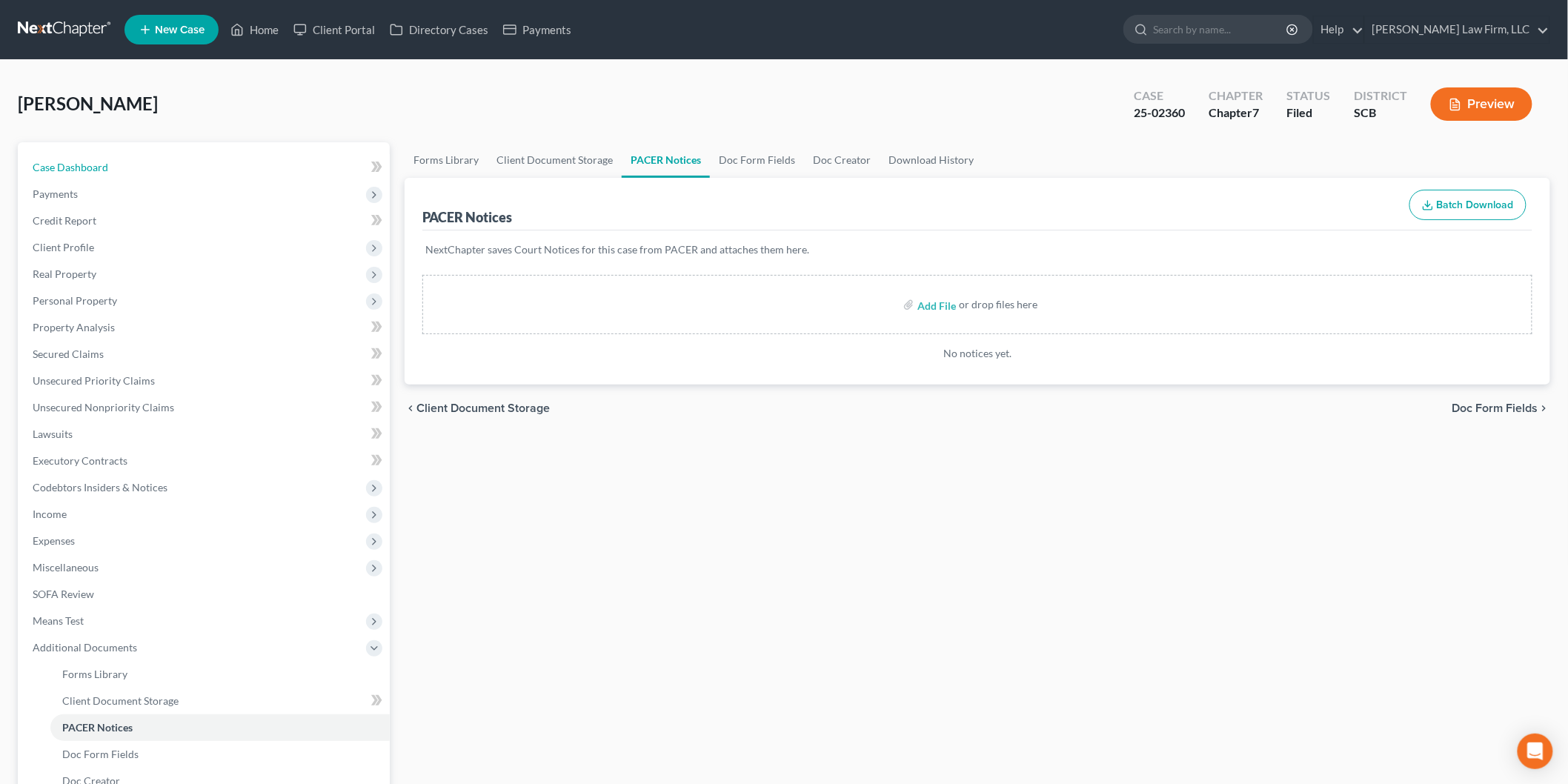
click at [65, 163] on span "Case Dashboard" at bounding box center [70, 166] width 76 height 12
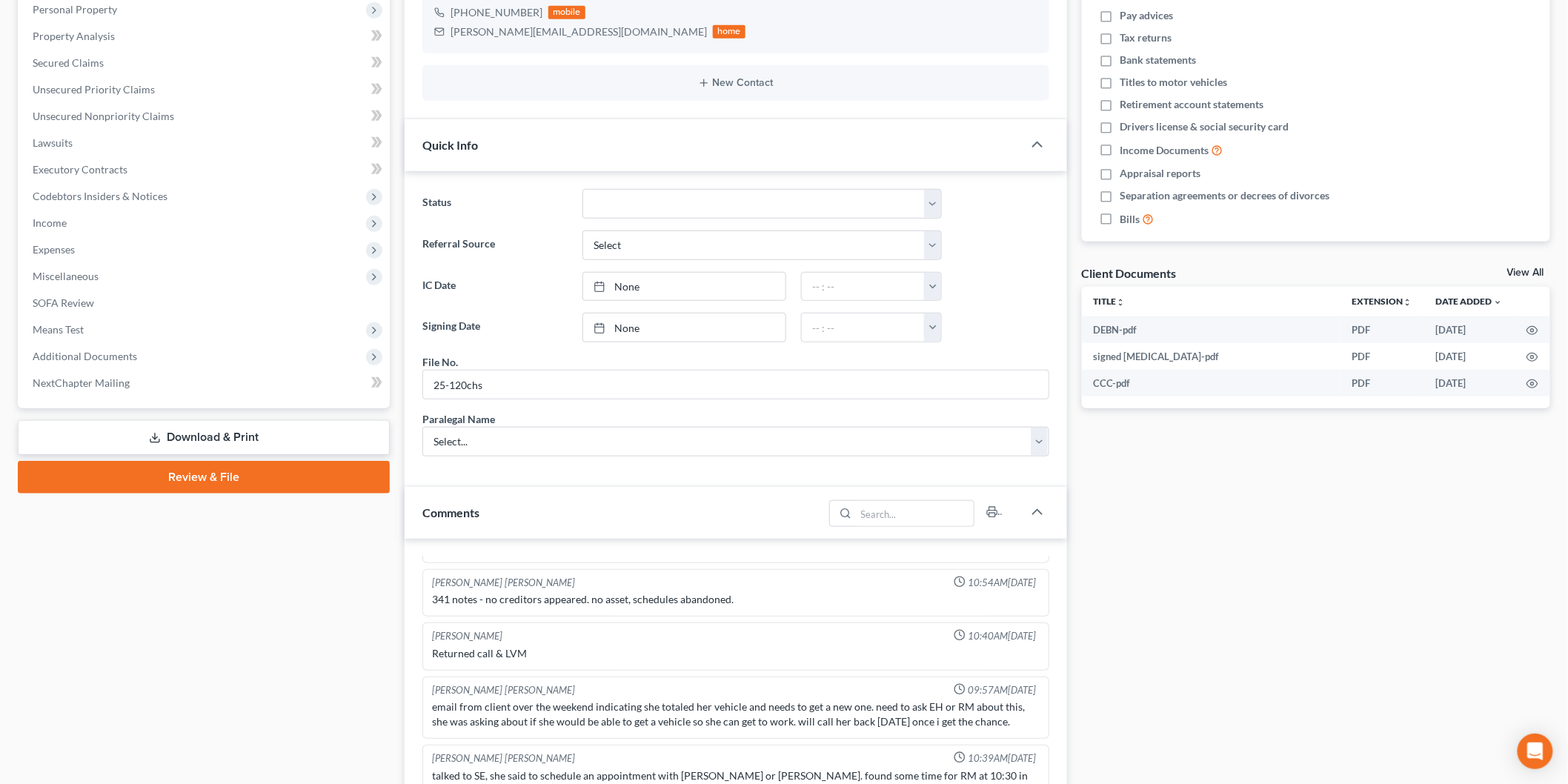
scroll to position [735, 0]
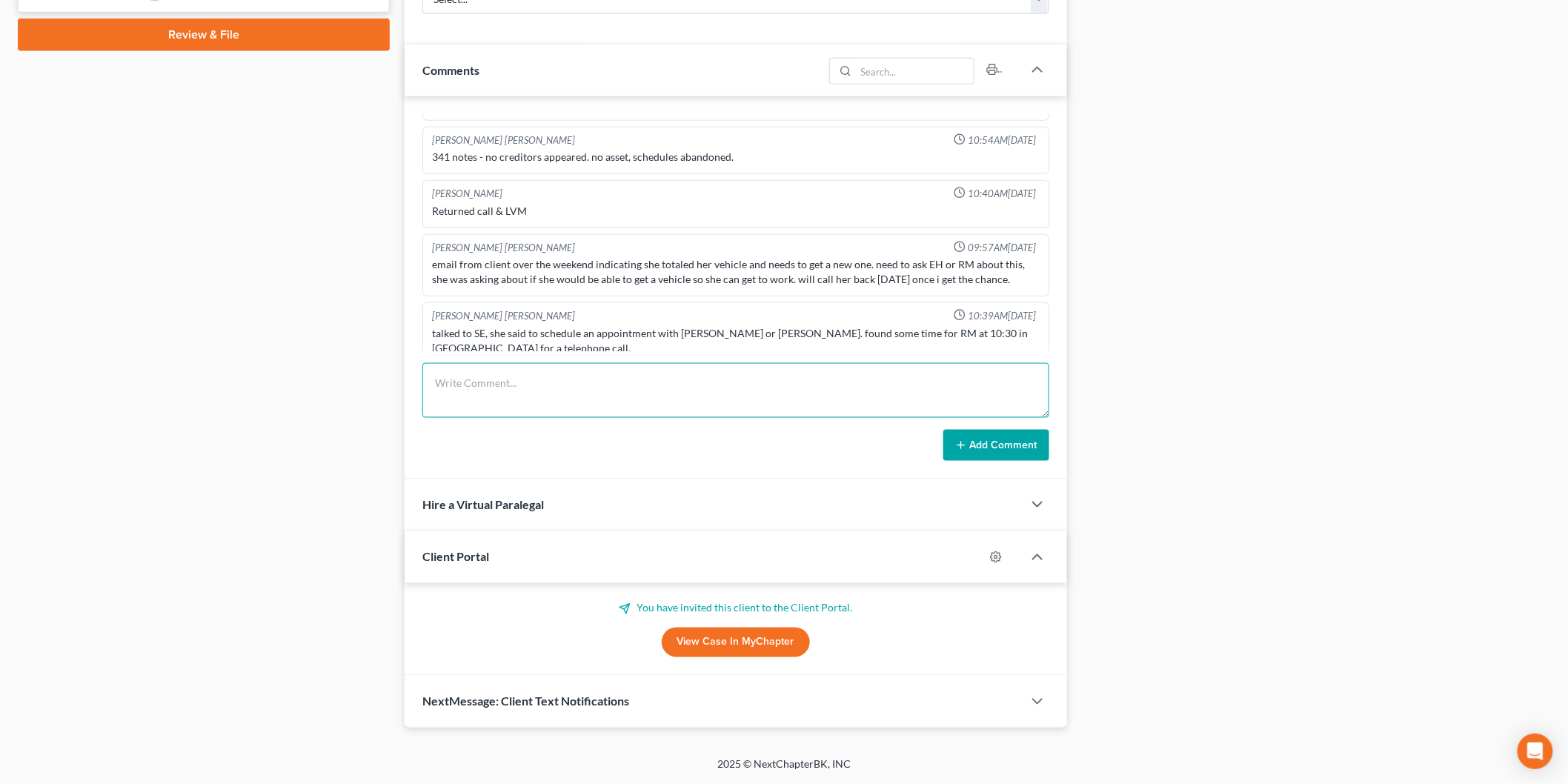
click at [568, 381] on textarea at bounding box center [735, 391] width 626 height 55
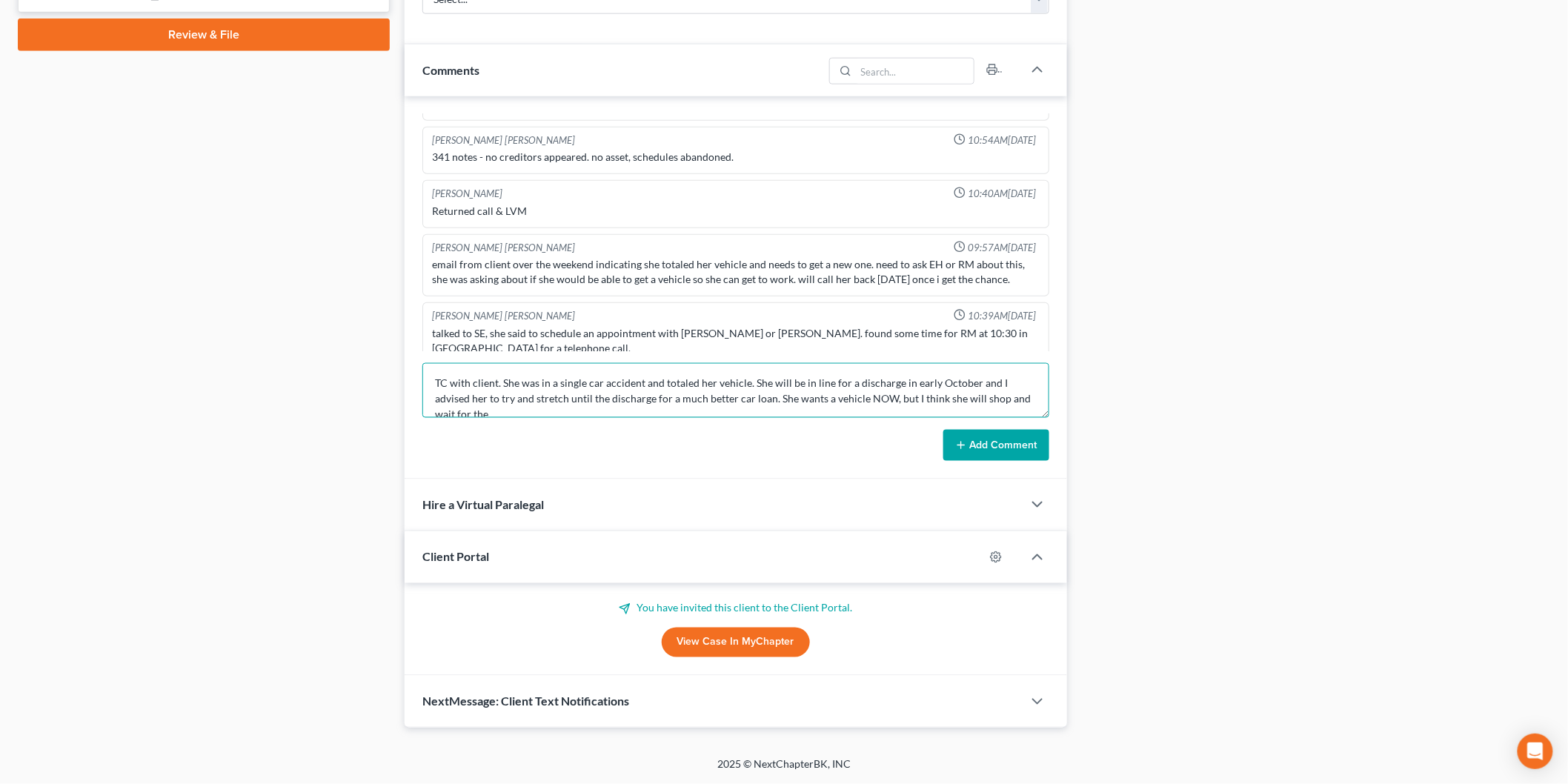
scroll to position [2, 0]
drag, startPoint x: 751, startPoint y: 380, endPoint x: 771, endPoint y: 373, distance: 21.2
click at [754, 380] on textarea "TC with client. She was in a single car accident and totaled her vehicle. She w…" at bounding box center [735, 391] width 626 height 55
type textarea "TC with client. She was in a single car accident and totaled her vehicle. No PI…"
click at [976, 438] on button "Add Comment" at bounding box center [995, 445] width 105 height 31
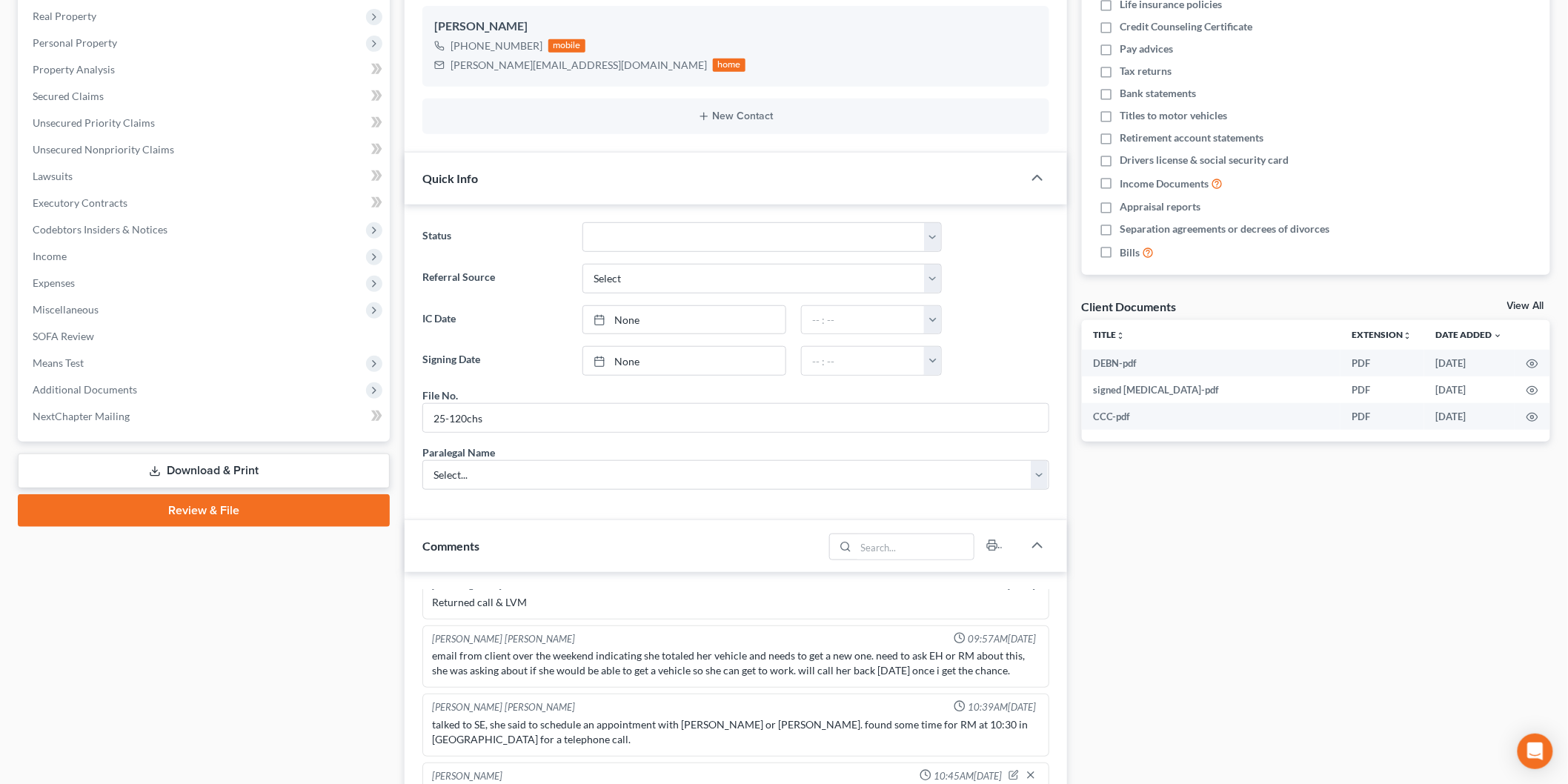
scroll to position [0, 0]
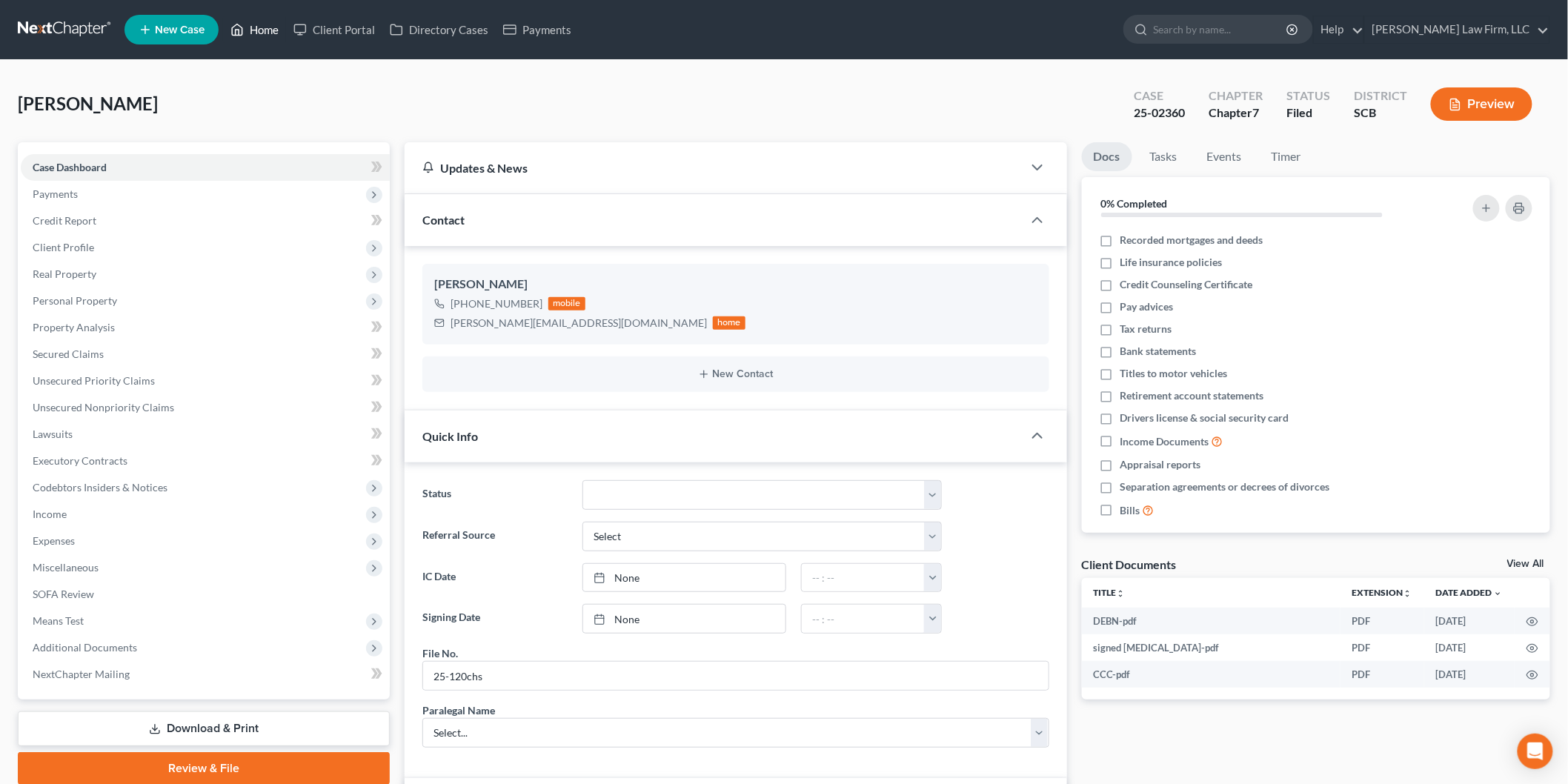
click at [263, 22] on link "Home" at bounding box center [255, 29] width 63 height 27
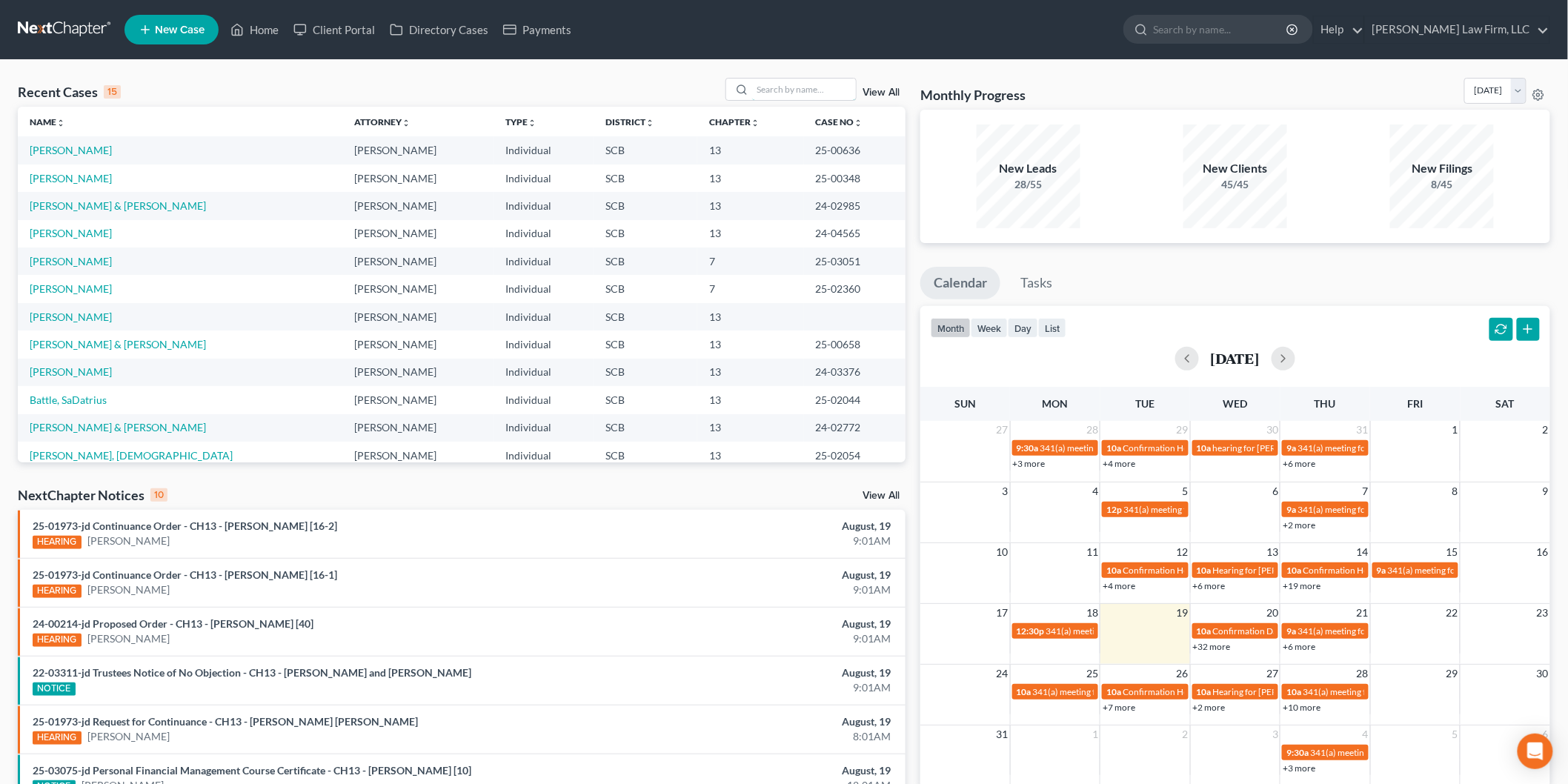
click at [779, 86] on input "search" at bounding box center [803, 89] width 104 height 22
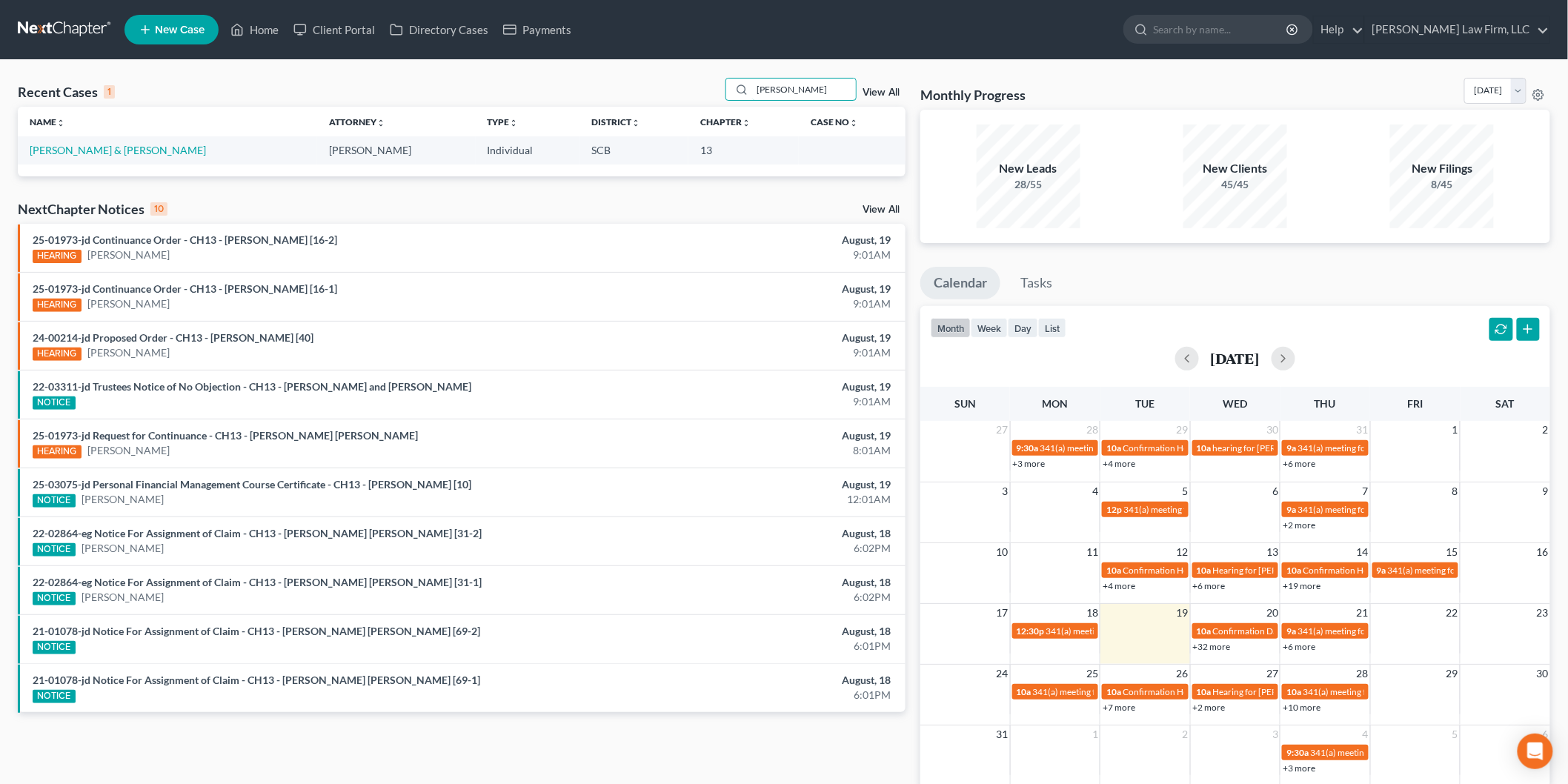
type input "[PERSON_NAME]"
click at [64, 145] on link "[PERSON_NAME] & [PERSON_NAME]" at bounding box center [118, 149] width 177 height 12
select select "1"
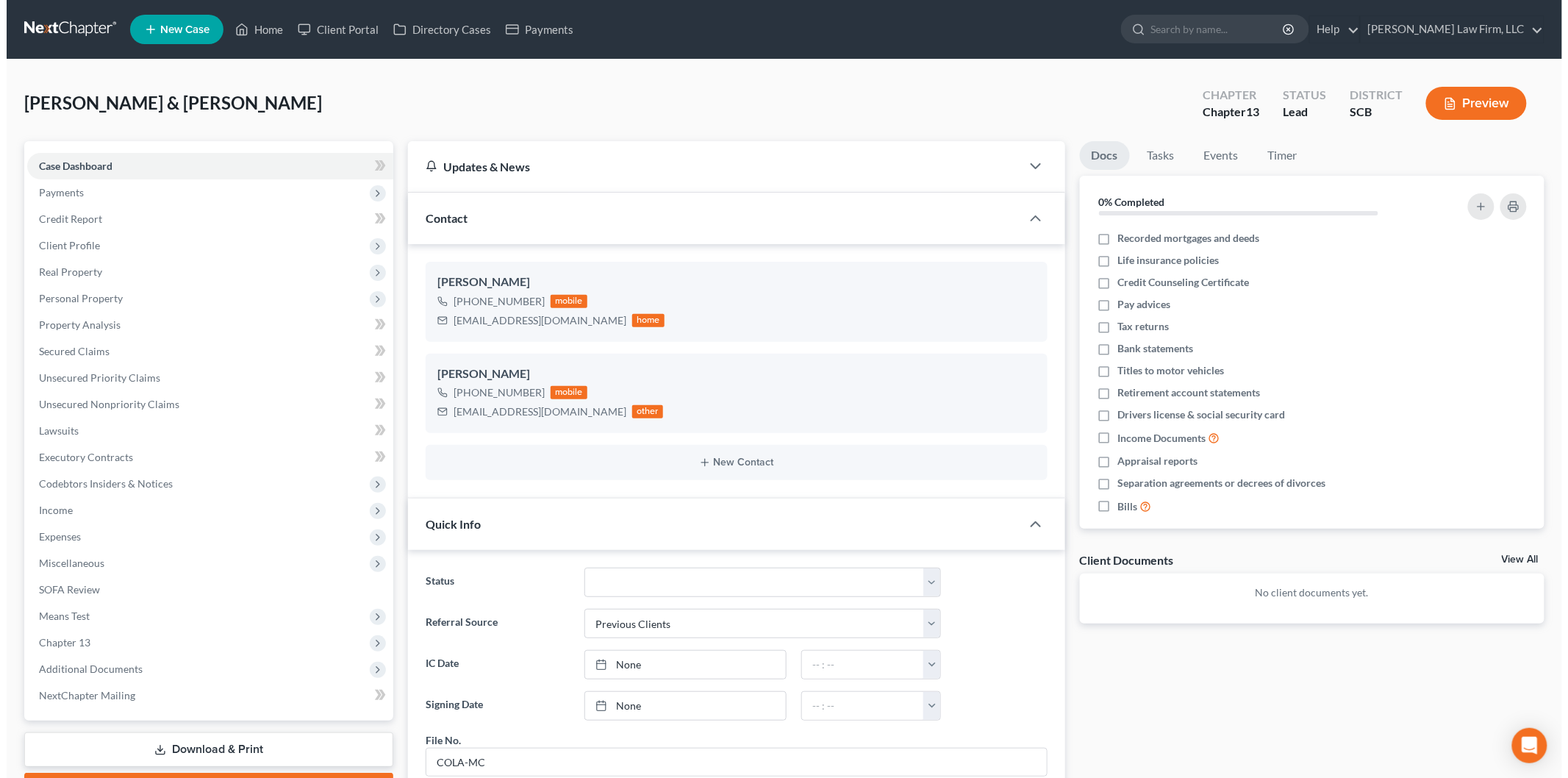
scroll to position [432, 0]
click at [1478, 105] on button "Preview" at bounding box center [1469, 103] width 101 height 33
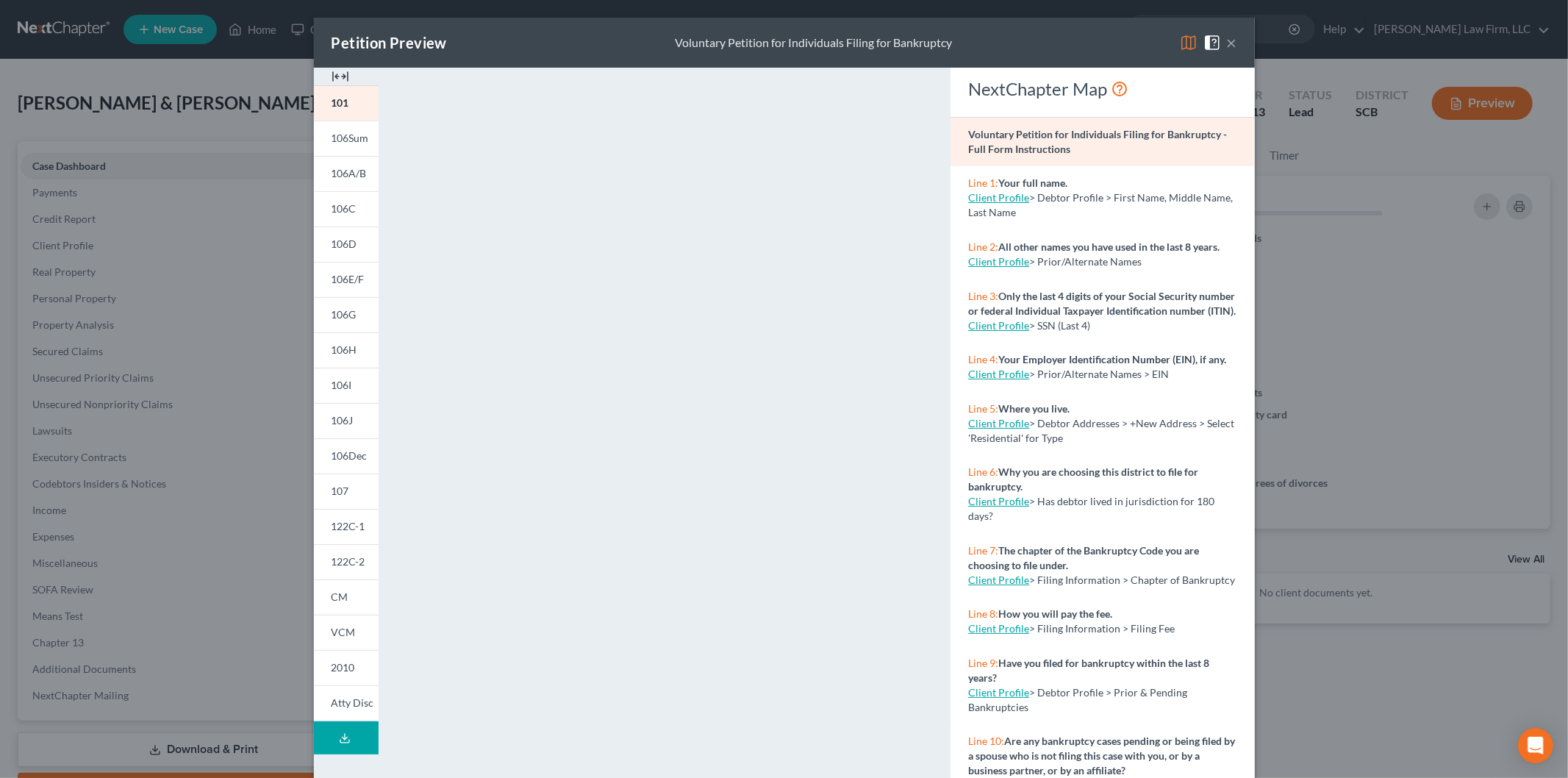
click at [332, 74] on img at bounding box center [340, 76] width 18 height 18
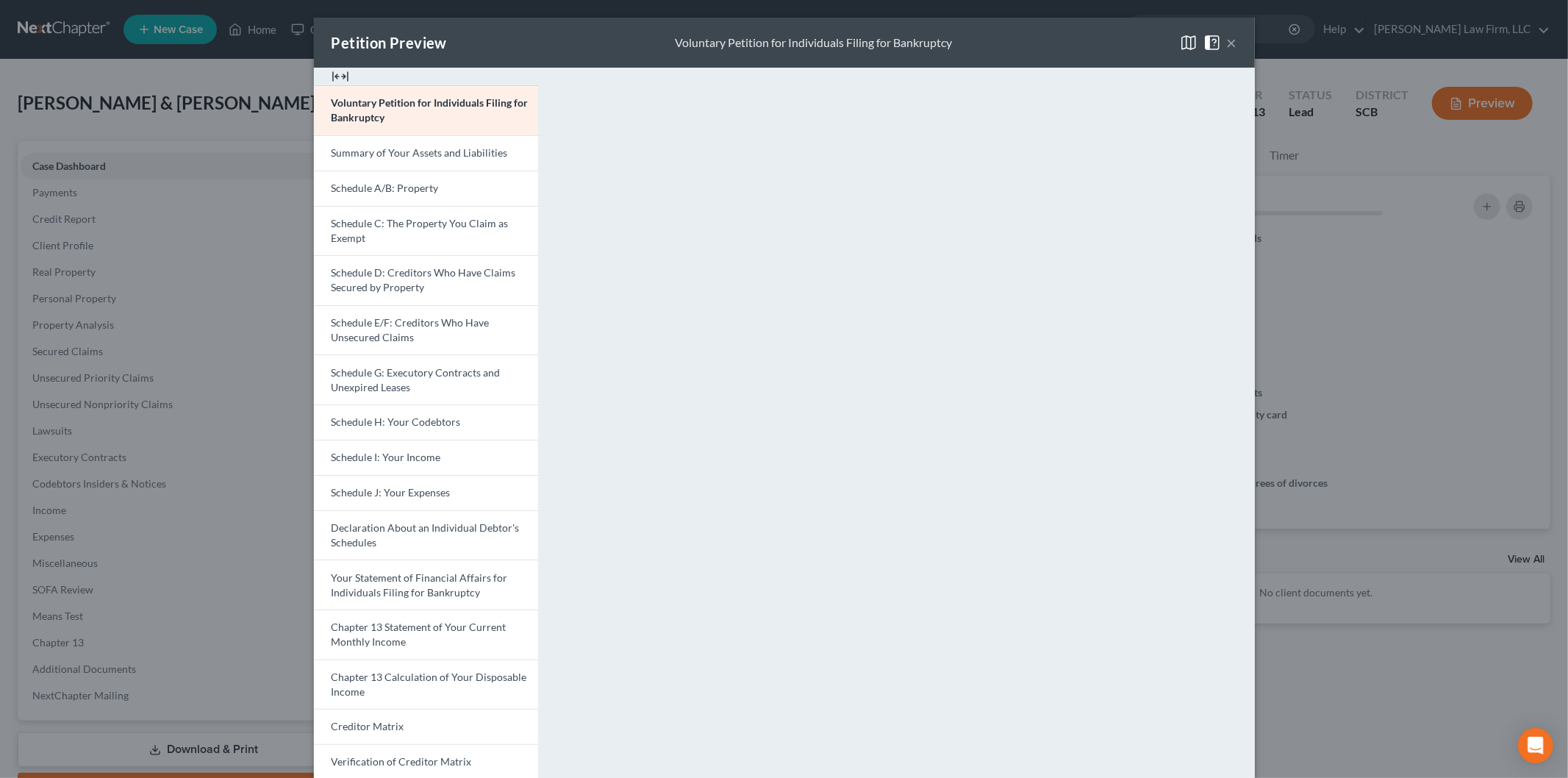
click at [392, 262] on link "Schedule D: Creditors Who Have Claims Secured by Property" at bounding box center [426, 280] width 224 height 50
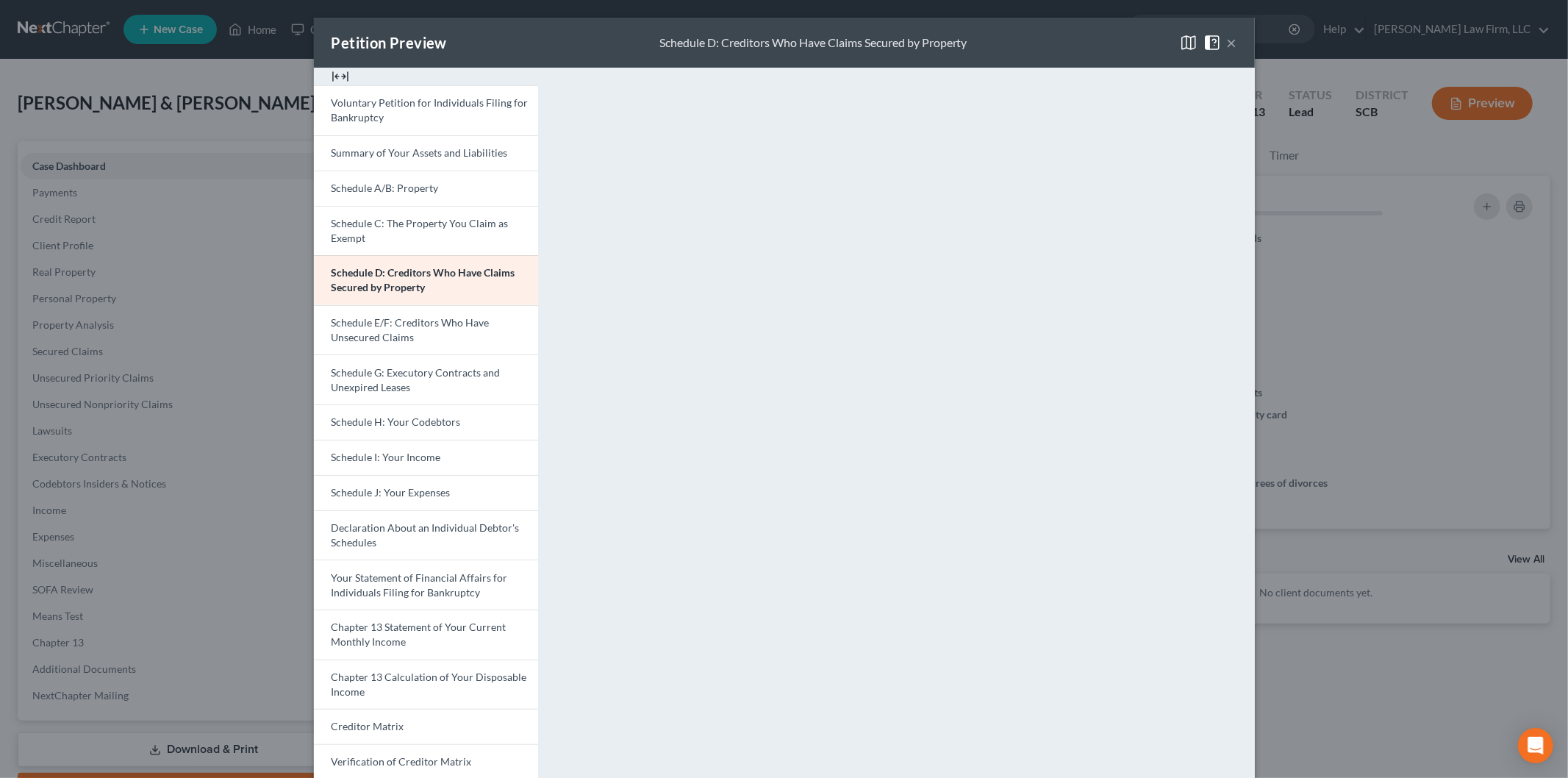
click at [401, 484] on link "Schedule J: Your Expenses" at bounding box center [426, 492] width 224 height 35
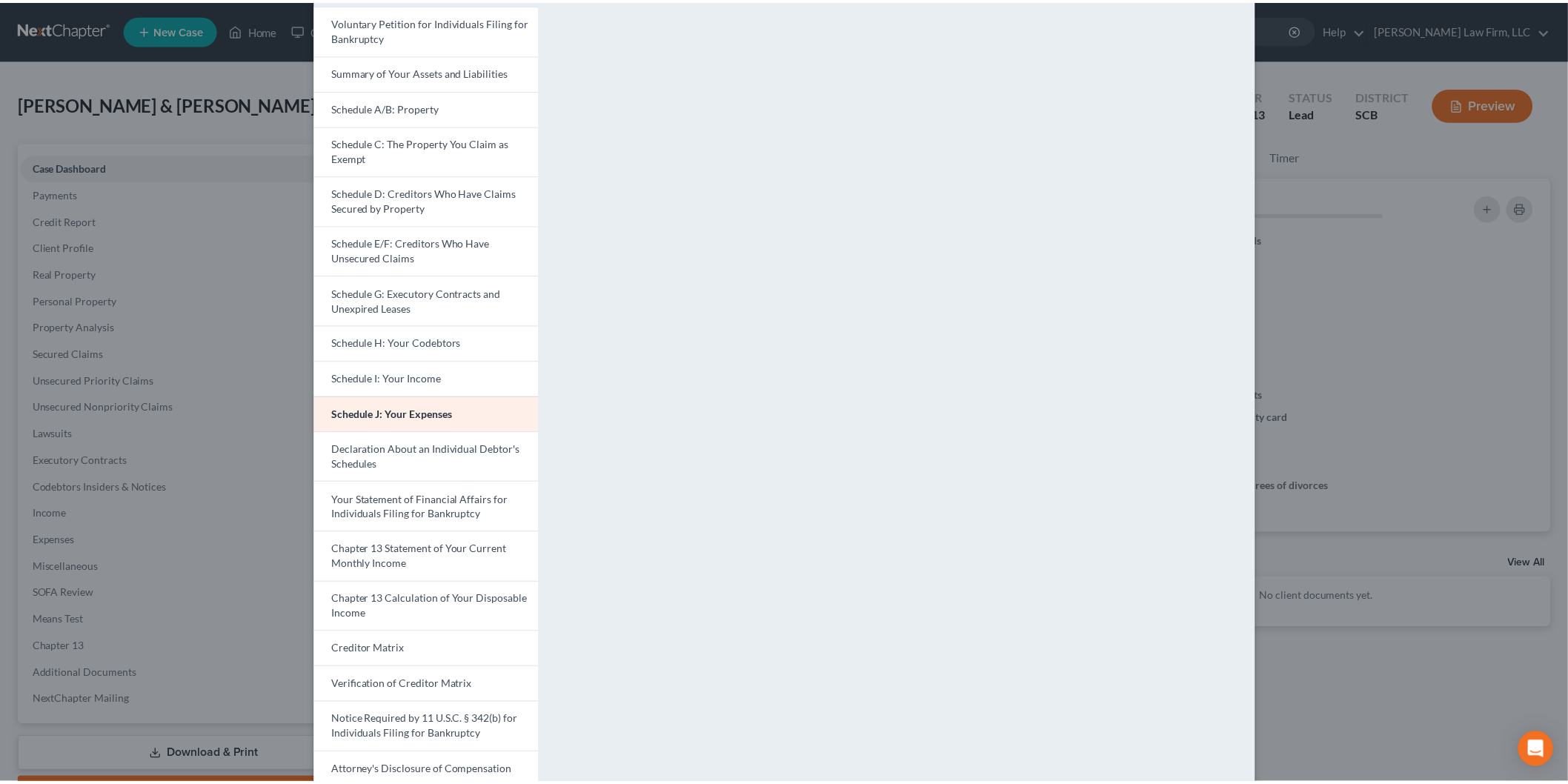
scroll to position [0, 0]
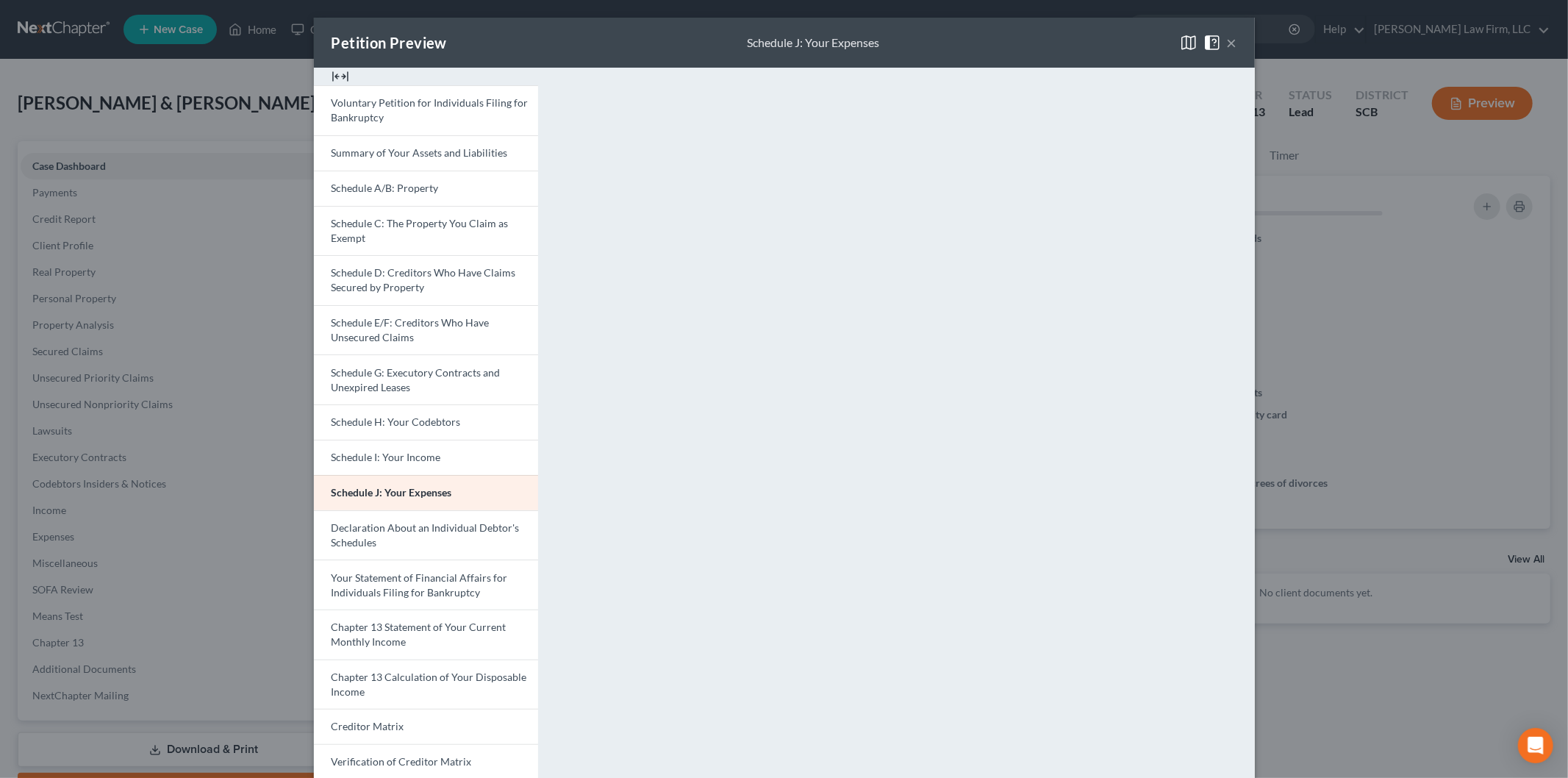
click at [1227, 38] on button "×" at bounding box center [1231, 42] width 10 height 18
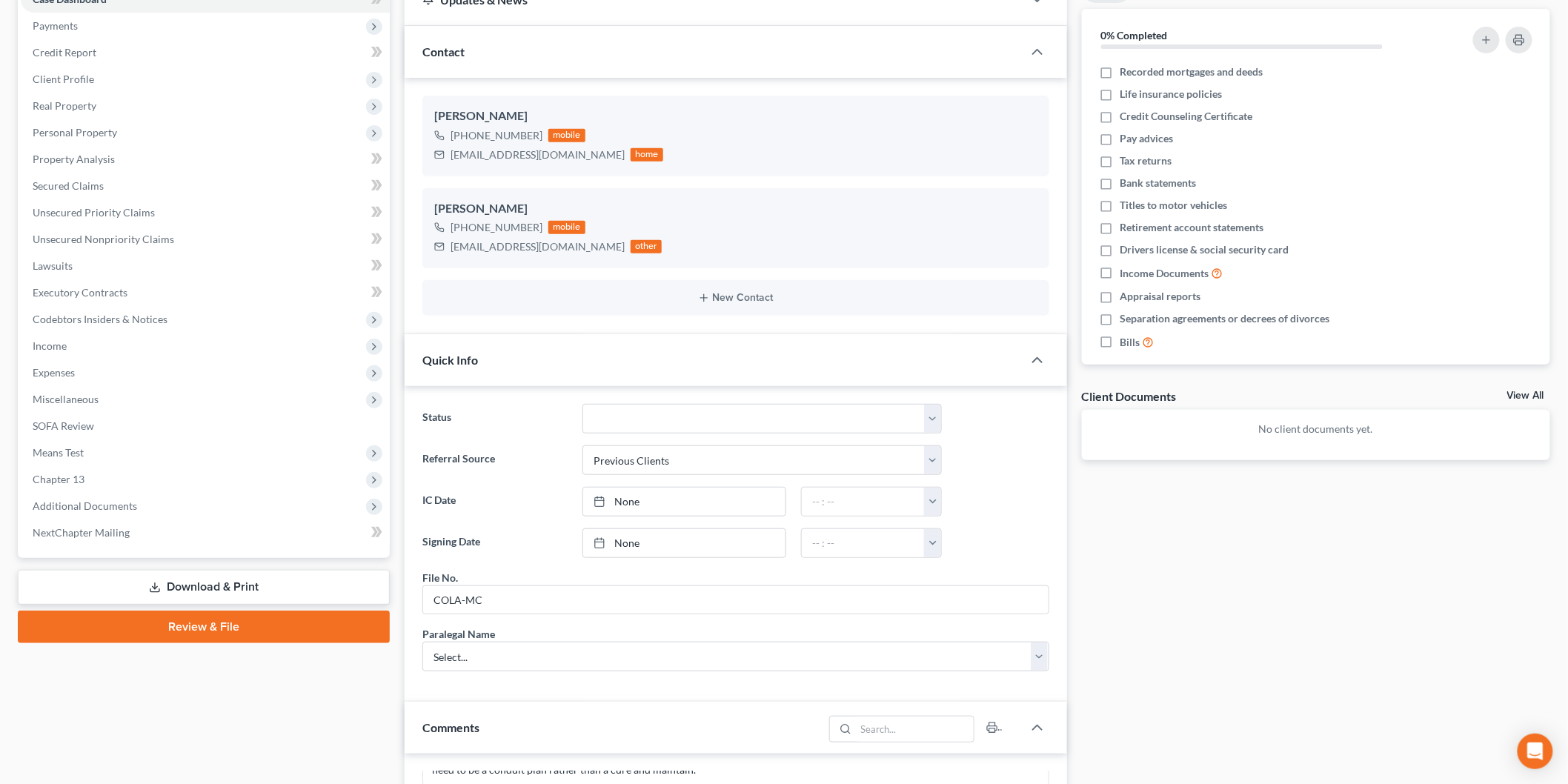
scroll to position [164, 0]
